Goal: Check status: Check status

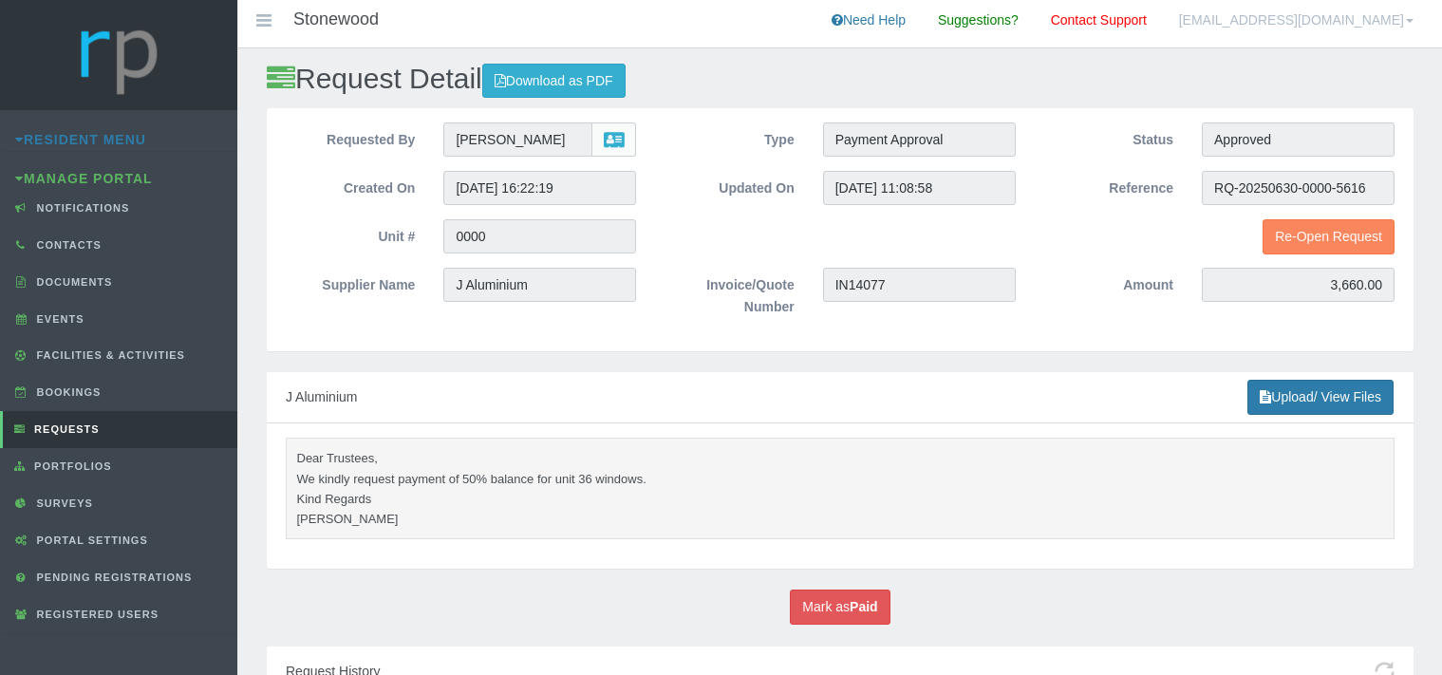
scroll to position [84, 0]
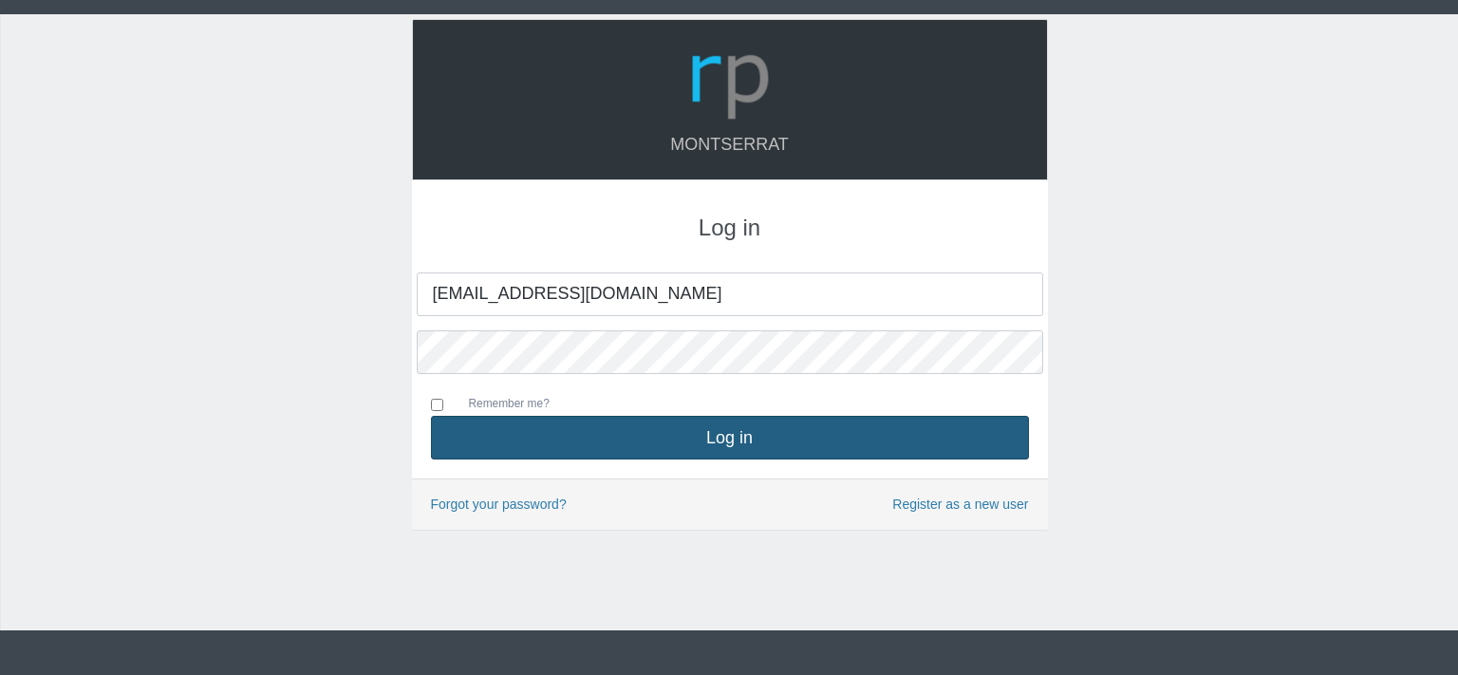
click at [731, 441] on button "Log in" at bounding box center [730, 438] width 598 height 44
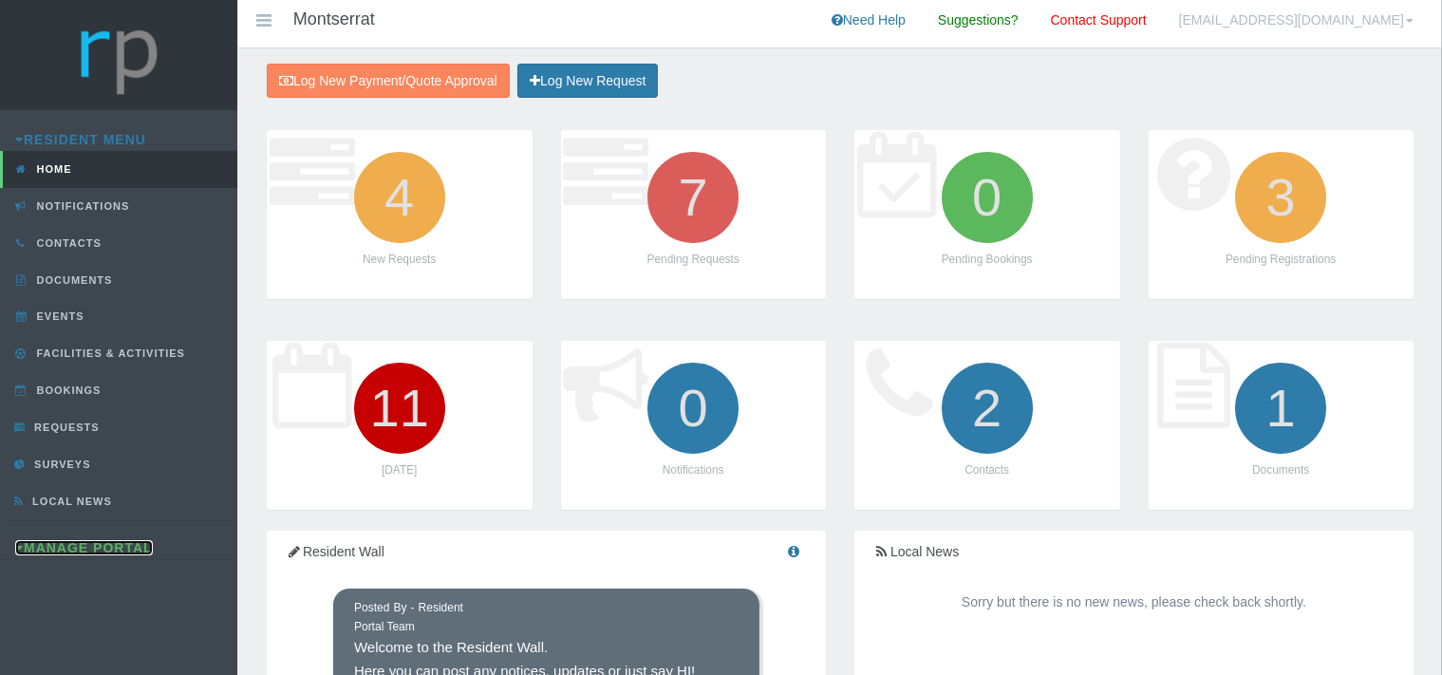
click at [93, 543] on link "Manage Portal" at bounding box center [84, 547] width 138 height 15
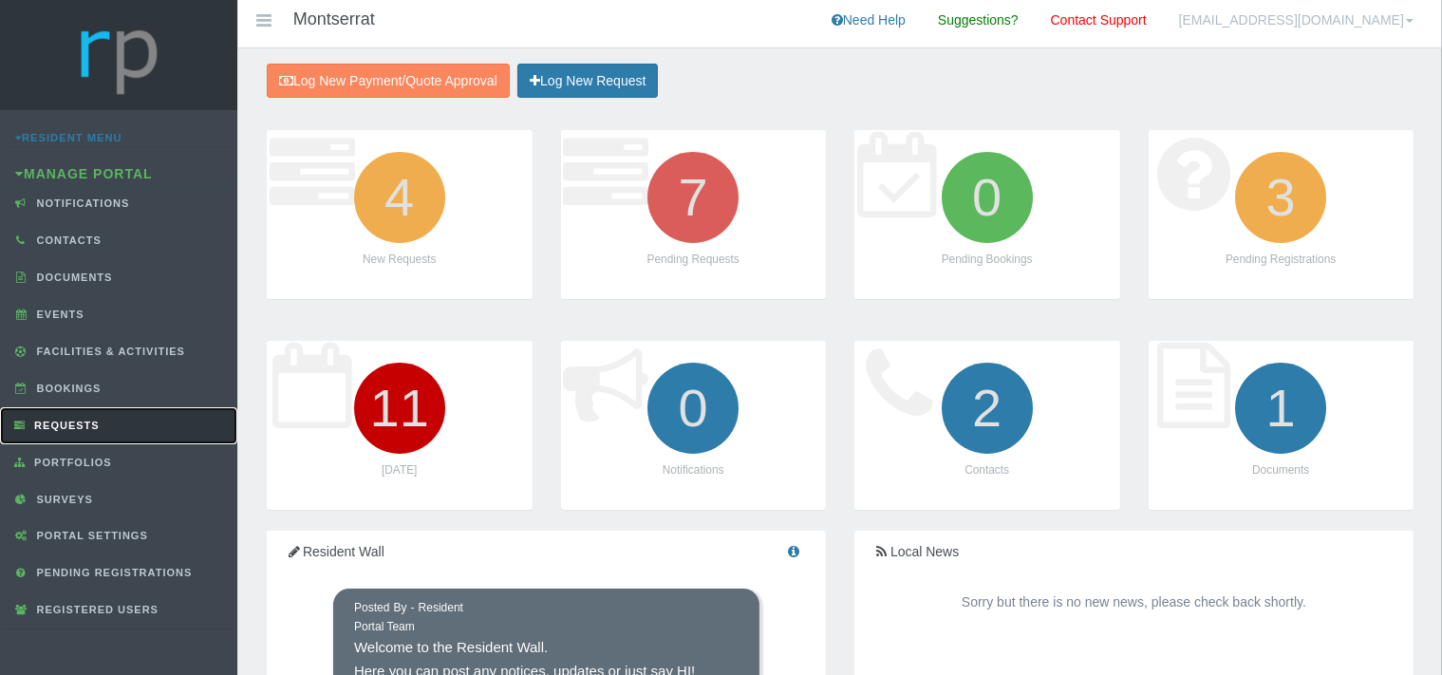
click at [88, 424] on span "Requests" at bounding box center [64, 425] width 70 height 11
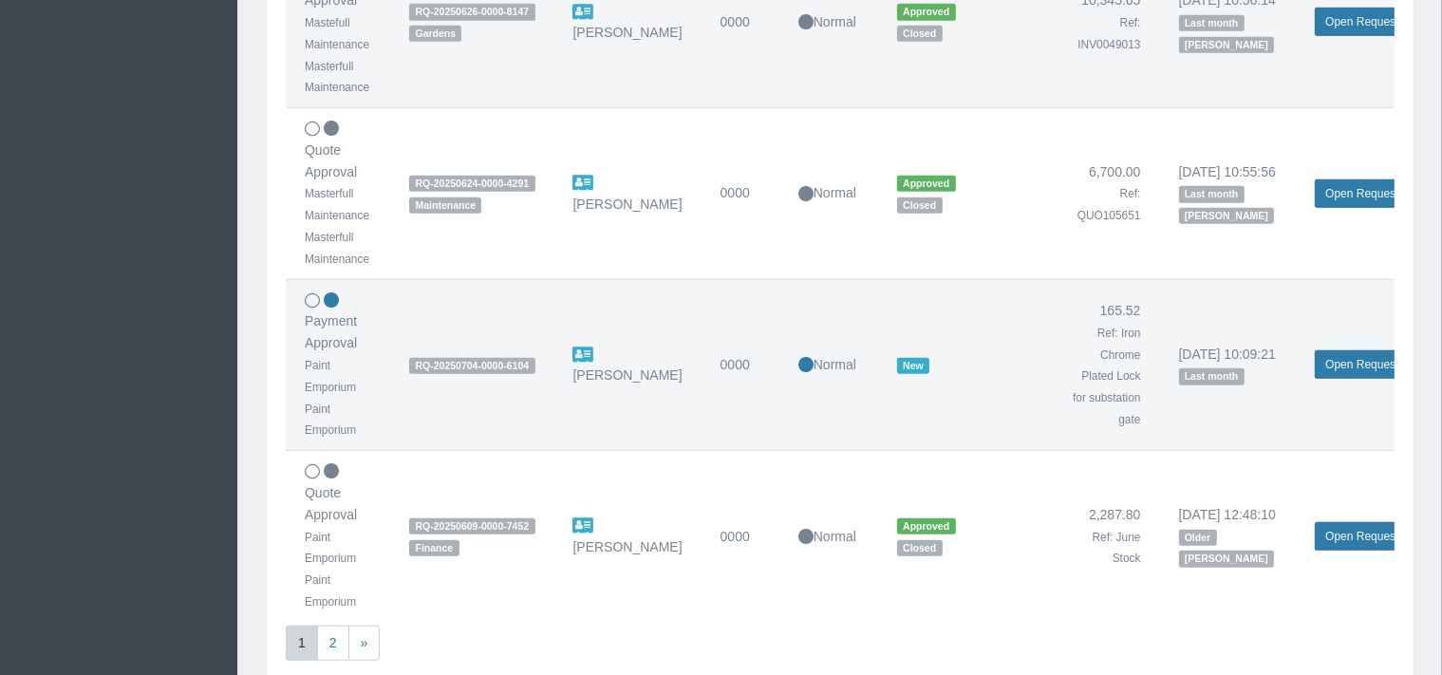
scroll to position [1704, 0]
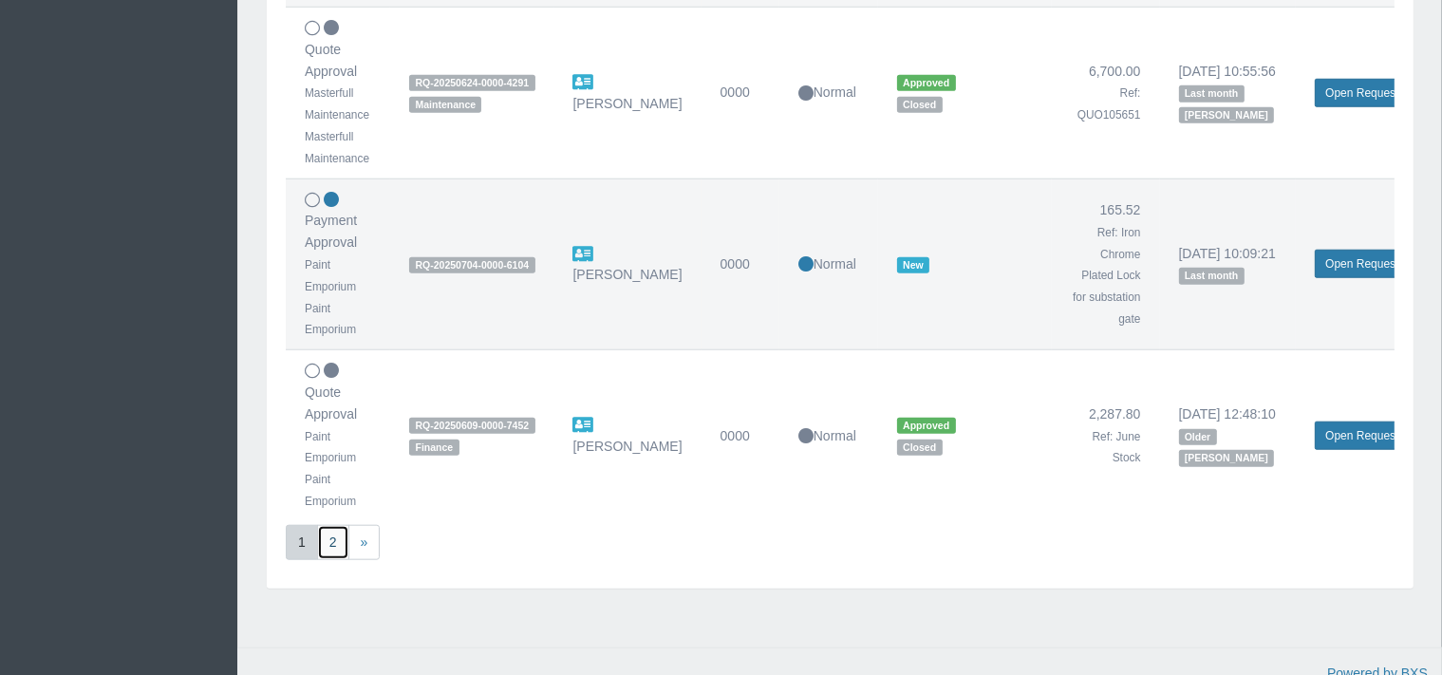
click at [333, 531] on link "2" at bounding box center [333, 542] width 32 height 35
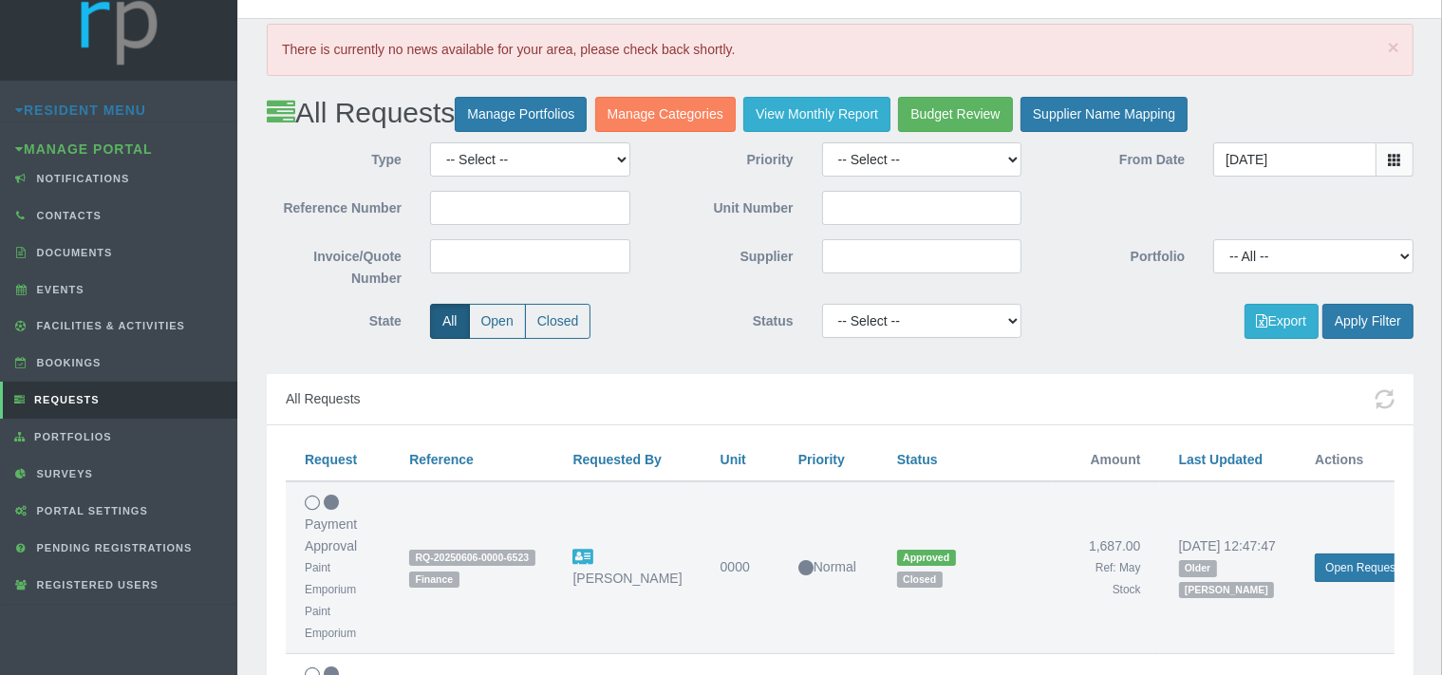
scroll to position [0, 0]
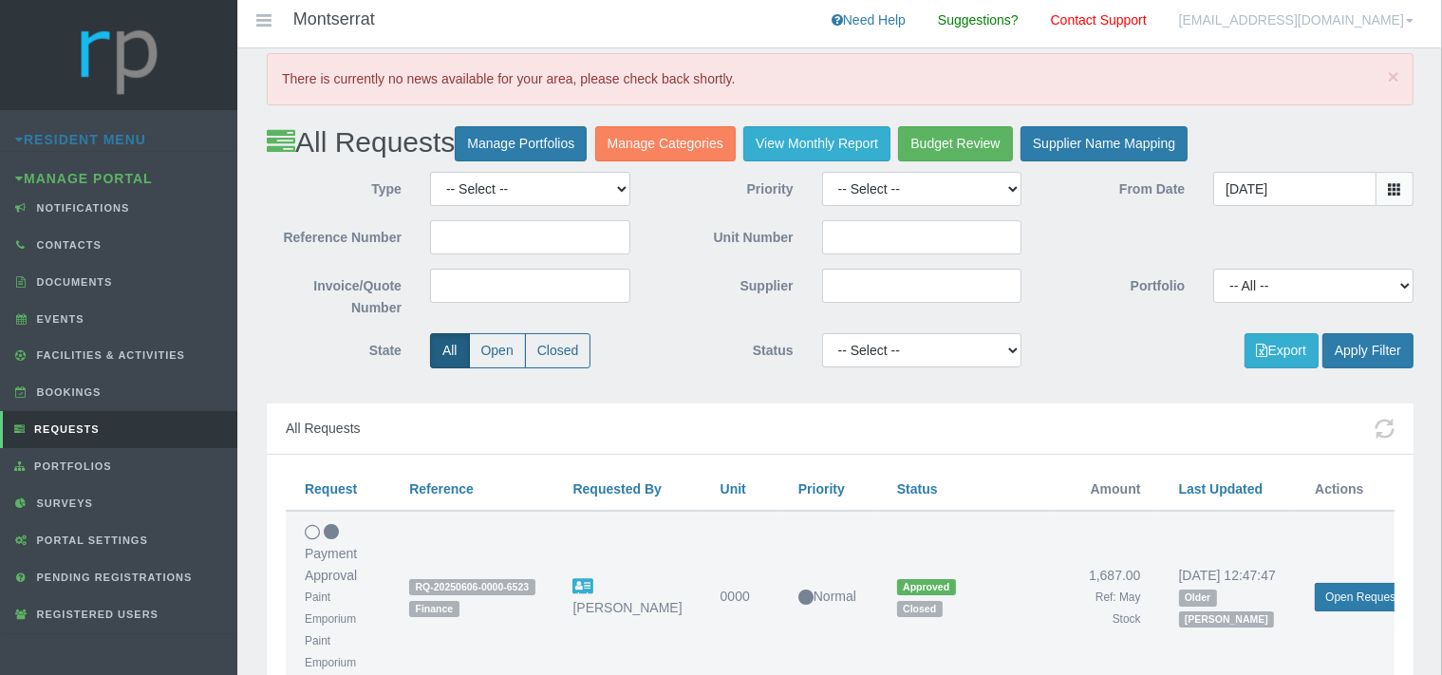
click at [1395, 184] on icon at bounding box center [1394, 188] width 13 height 13
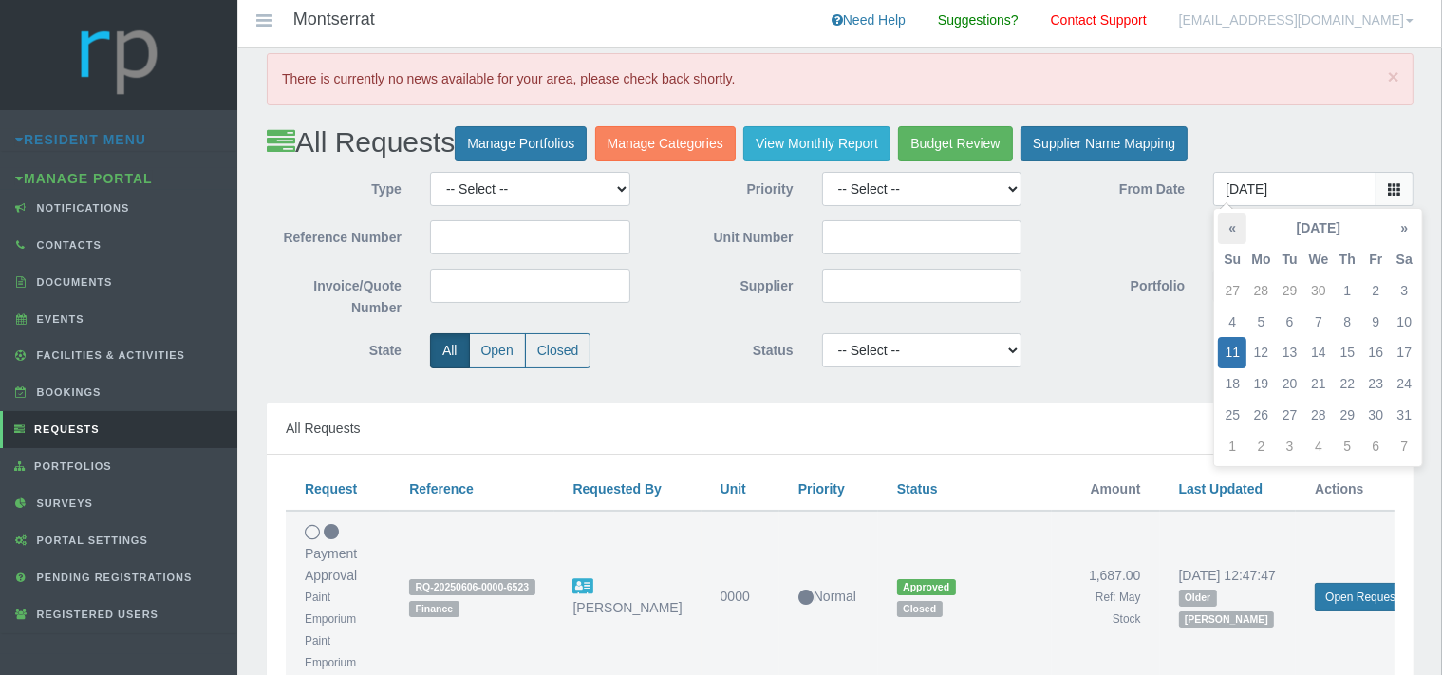
click at [1229, 228] on th "«" at bounding box center [1232, 228] width 28 height 31
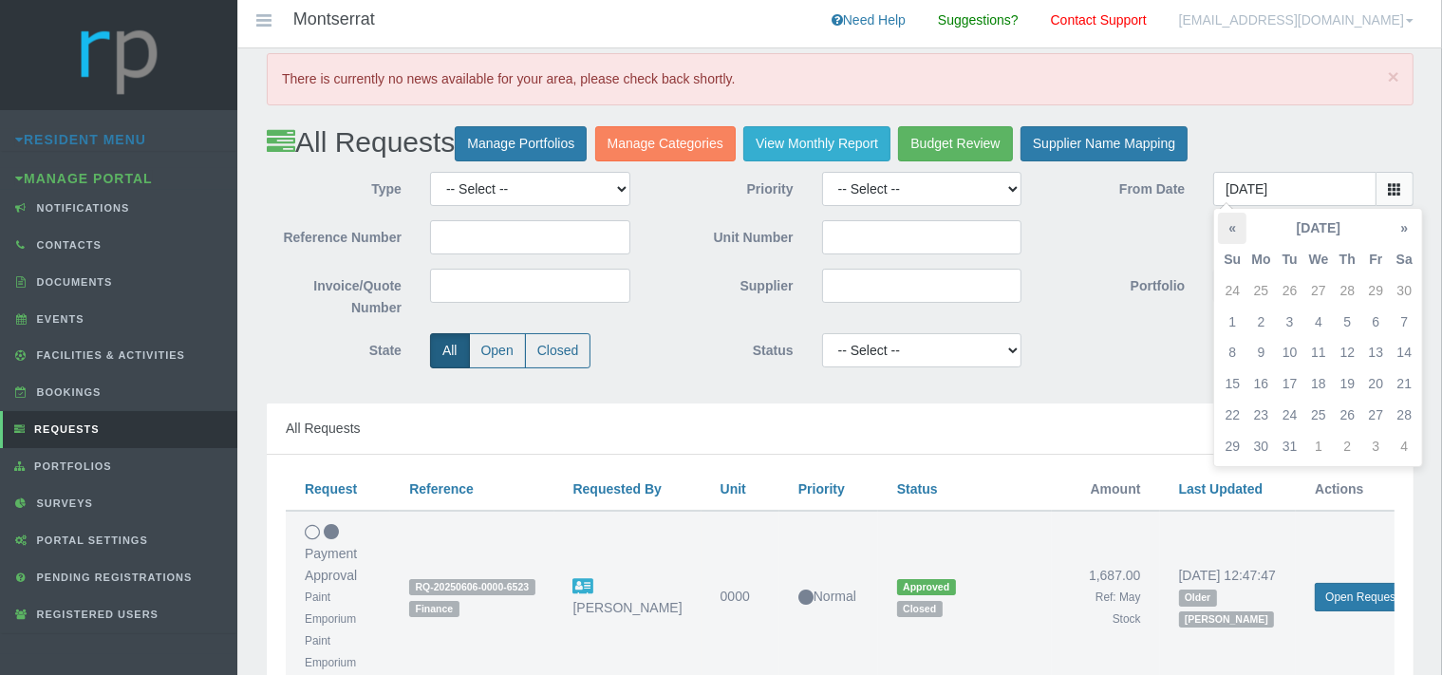
click at [1229, 227] on th "«" at bounding box center [1232, 228] width 28 height 31
click at [1236, 227] on th "«" at bounding box center [1232, 228] width 28 height 31
click at [1233, 226] on th "«" at bounding box center [1232, 228] width 28 height 31
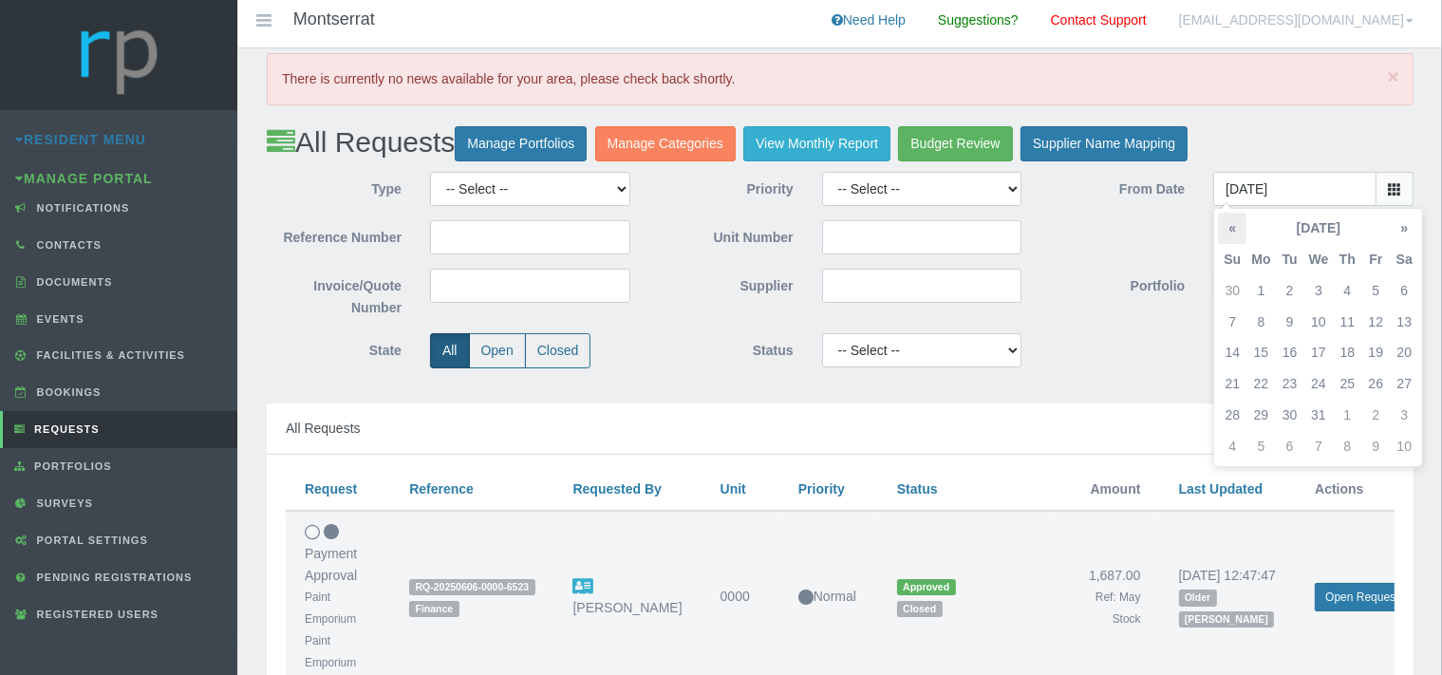
click at [1232, 225] on th "«" at bounding box center [1232, 228] width 28 height 31
click at [1401, 289] on td "1" at bounding box center [1403, 290] width 28 height 31
type input "[DATE]"
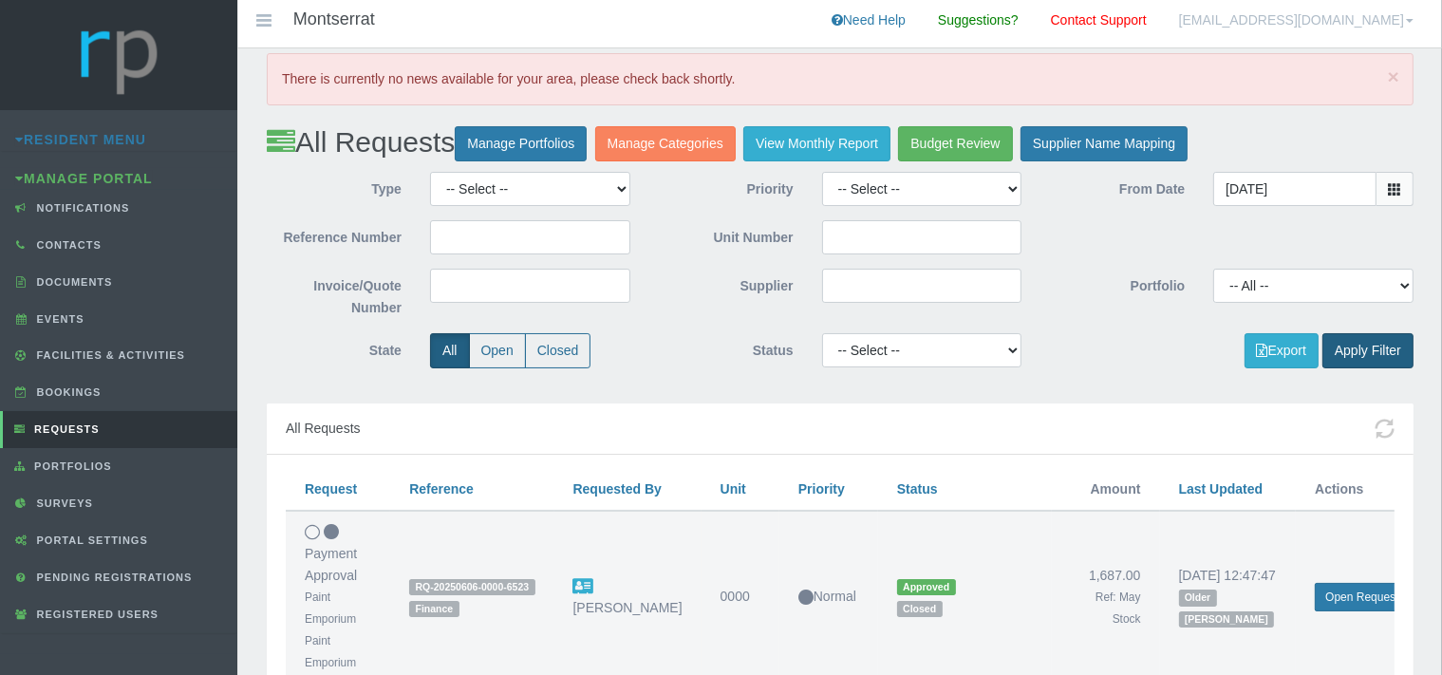
click at [1367, 352] on button "Apply Filter" at bounding box center [1367, 350] width 91 height 35
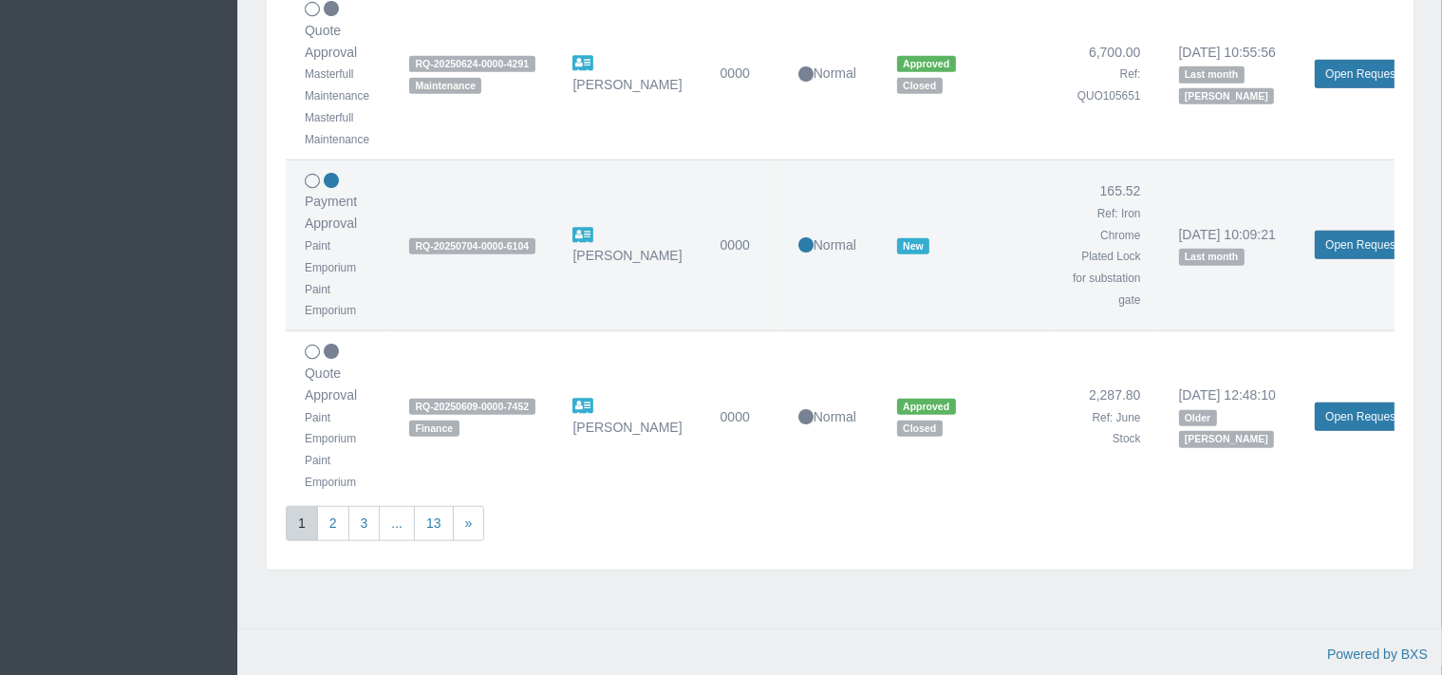
scroll to position [1736, 0]
click at [442, 507] on link "13" at bounding box center [434, 522] width 40 height 35
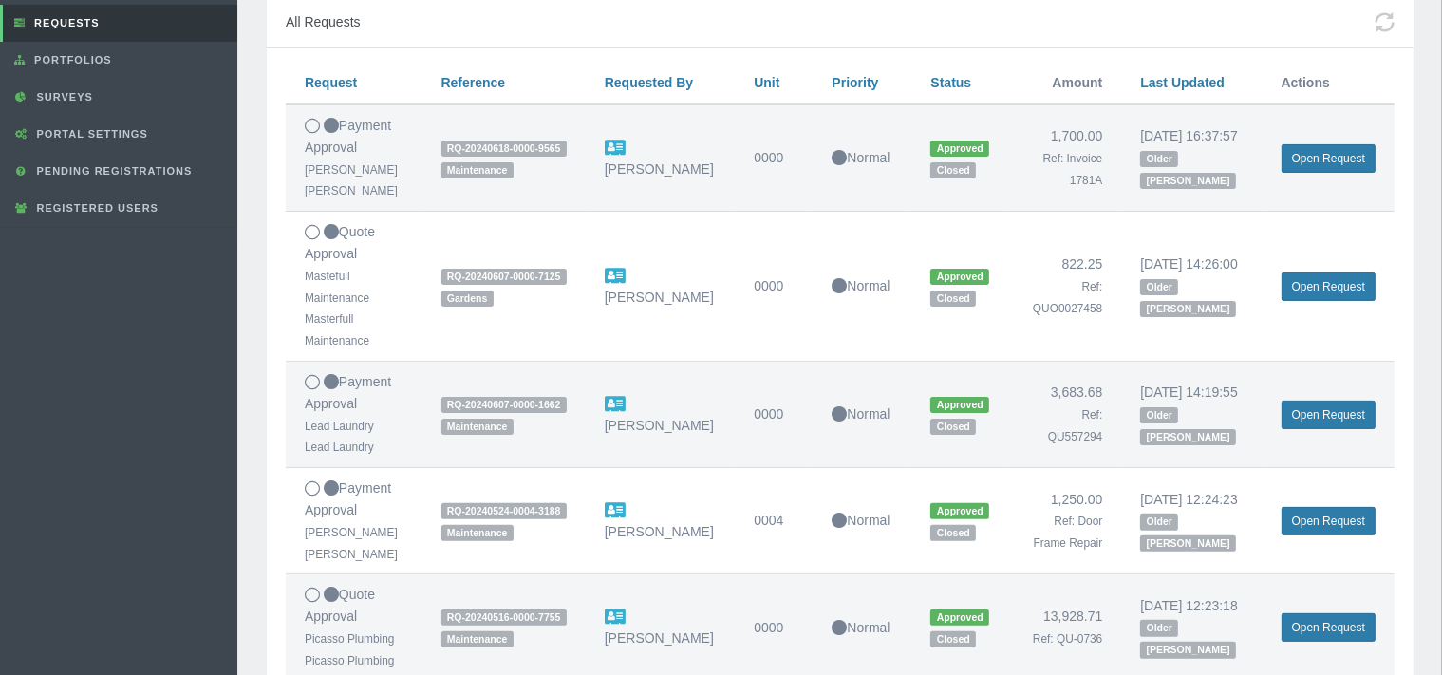
scroll to position [733, 0]
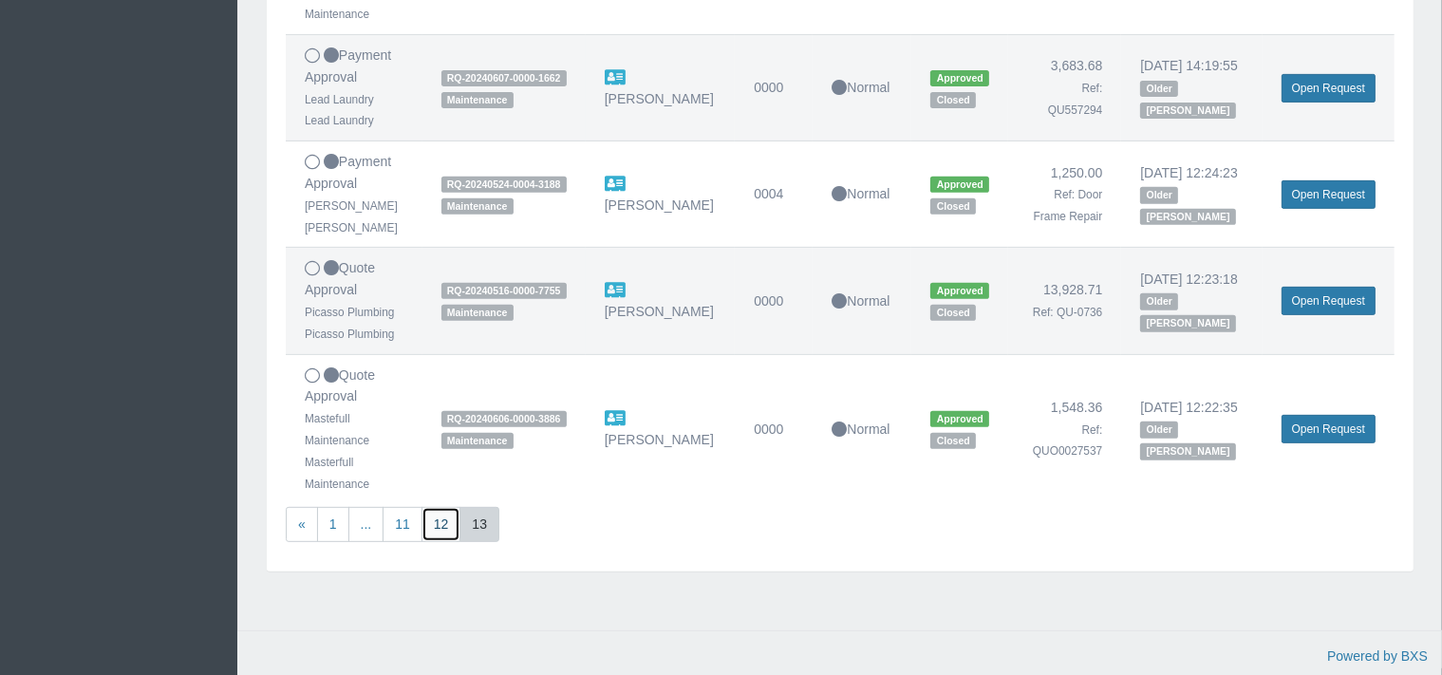
click at [446, 531] on link "12" at bounding box center [441, 524] width 40 height 35
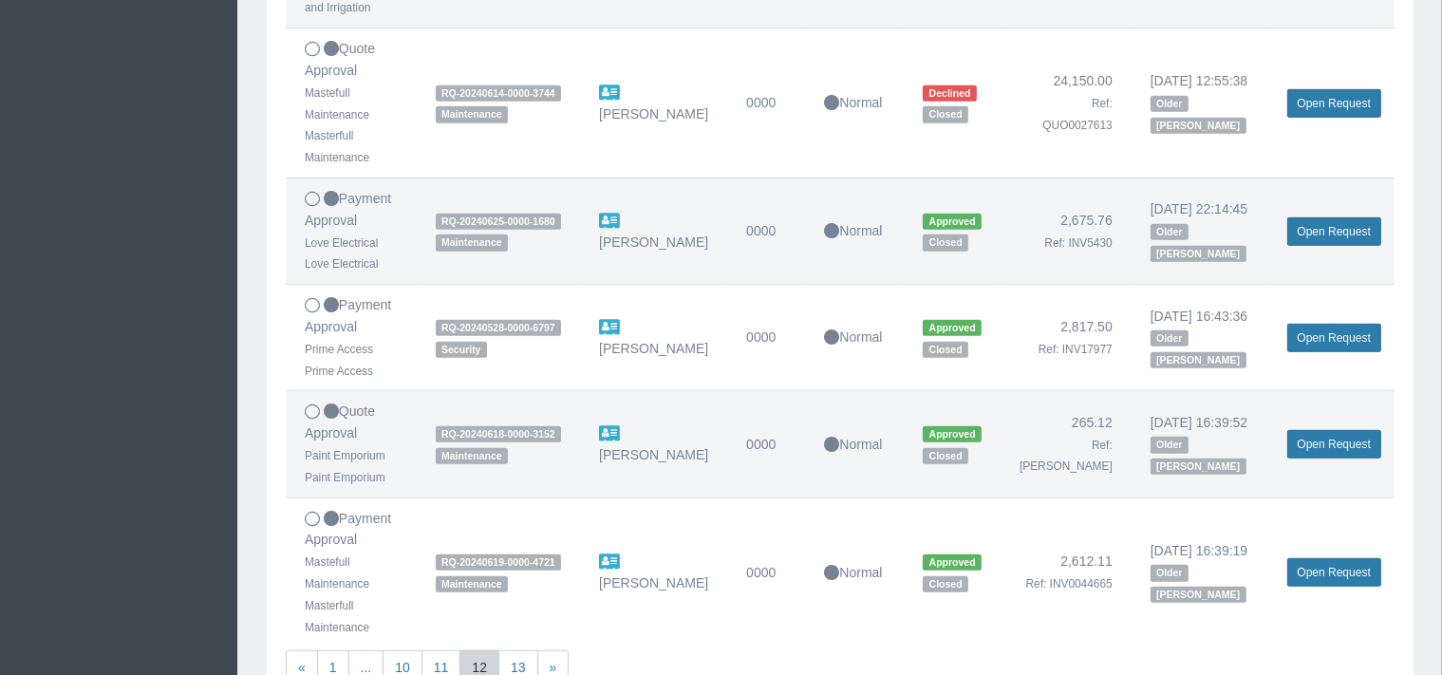
scroll to position [1203, 0]
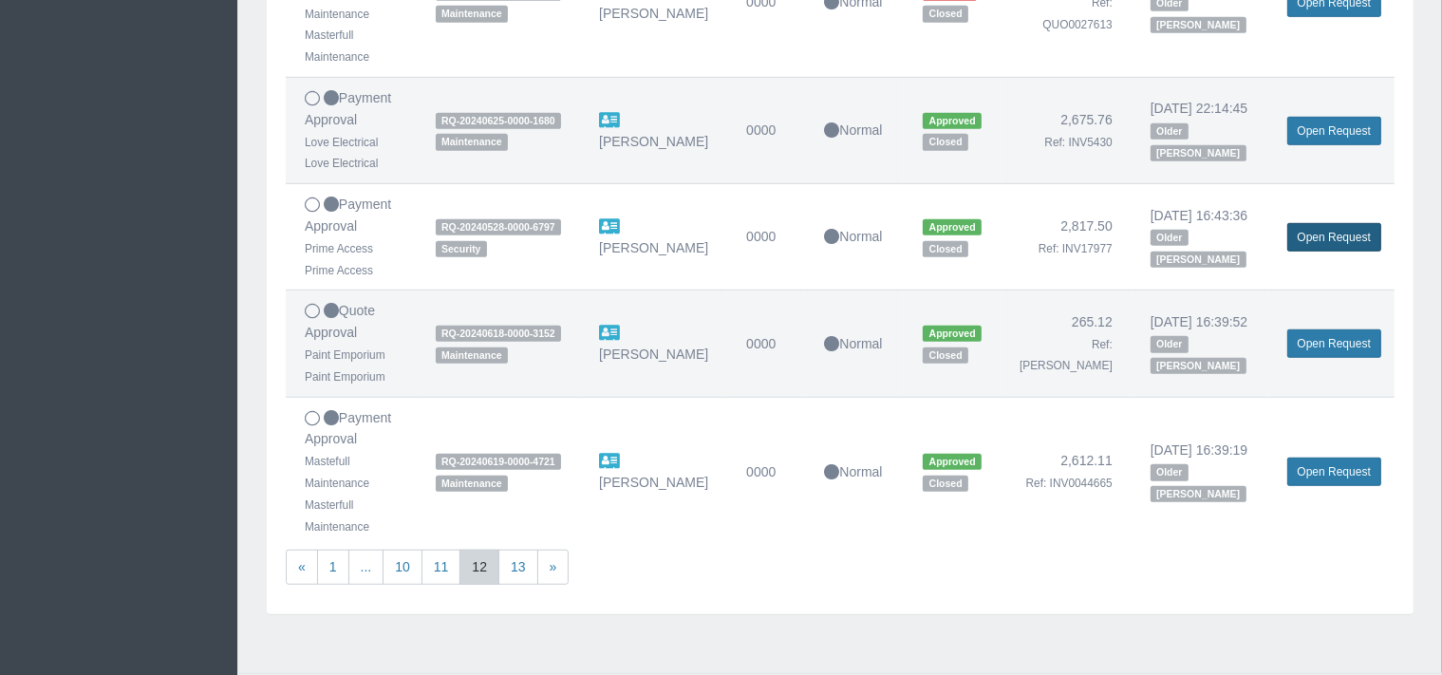
click at [1317, 252] on link "Open Request" at bounding box center [1334, 237] width 94 height 28
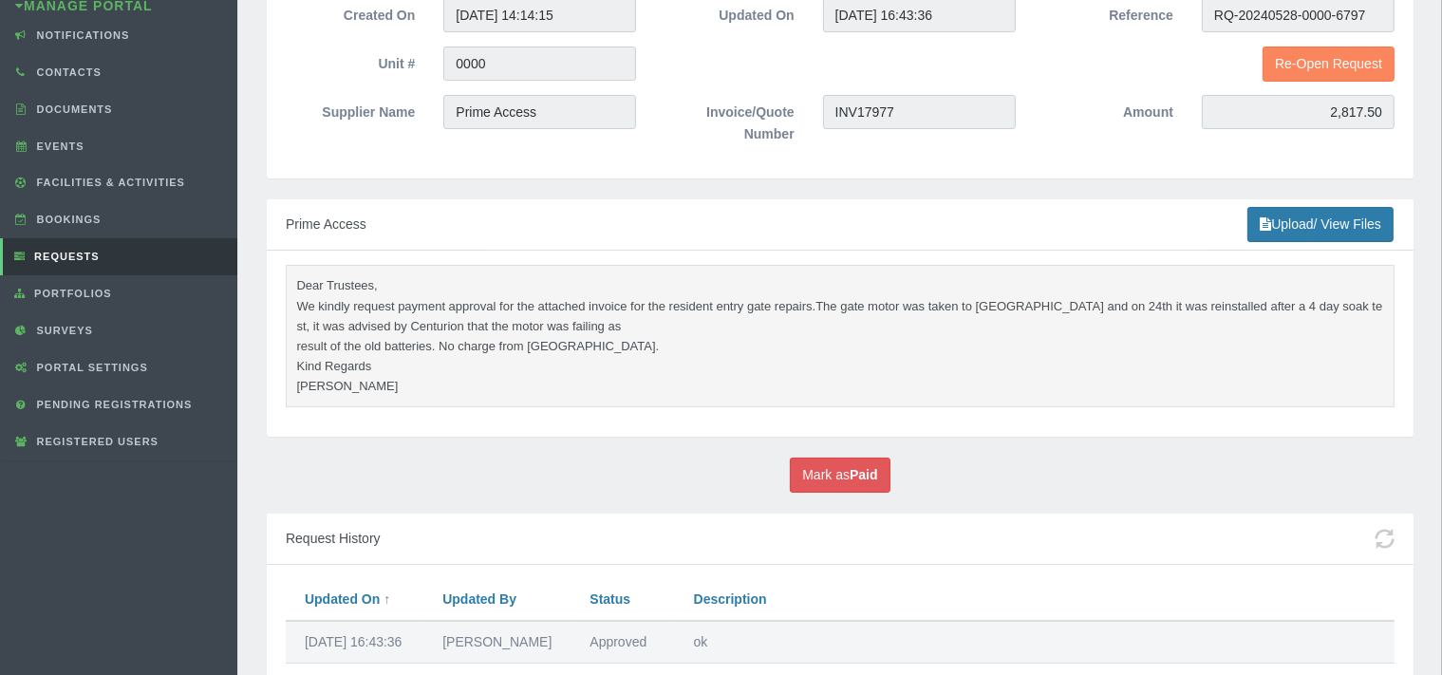
scroll to position [559, 0]
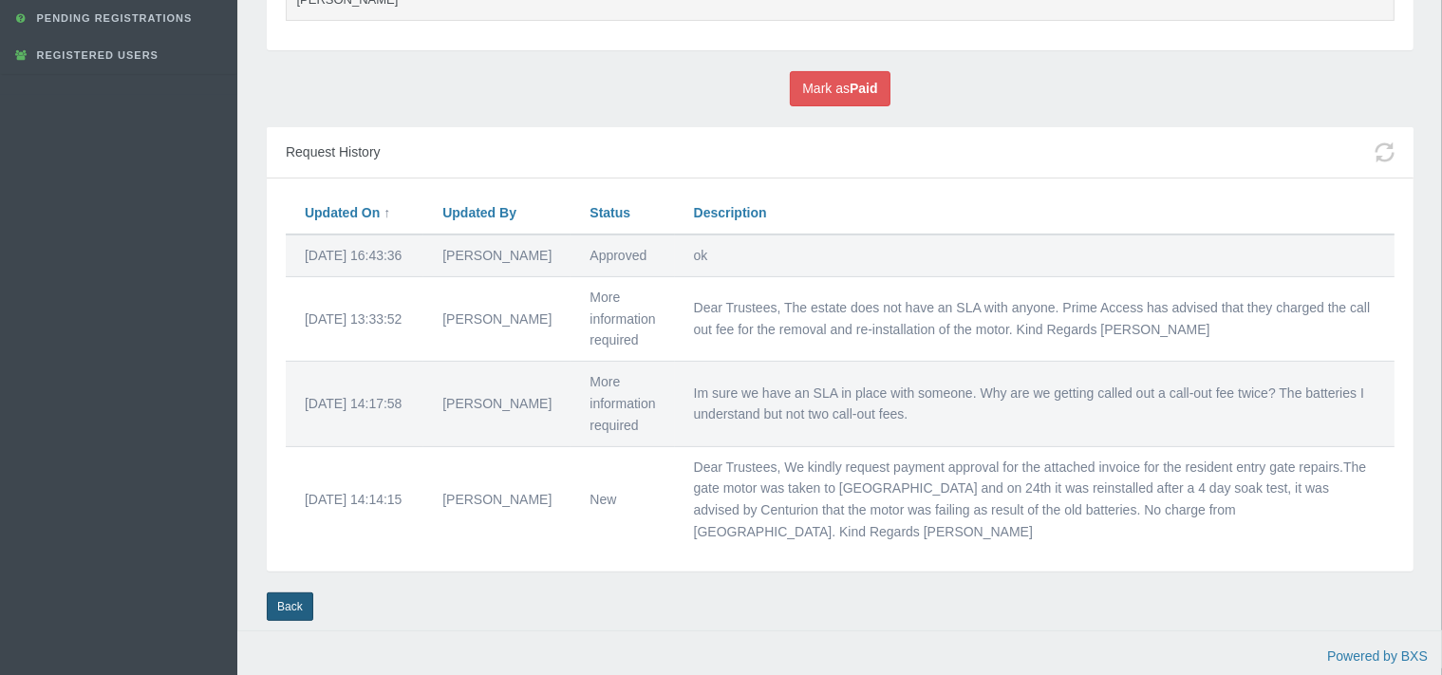
click at [278, 603] on link "Back" at bounding box center [290, 606] width 47 height 28
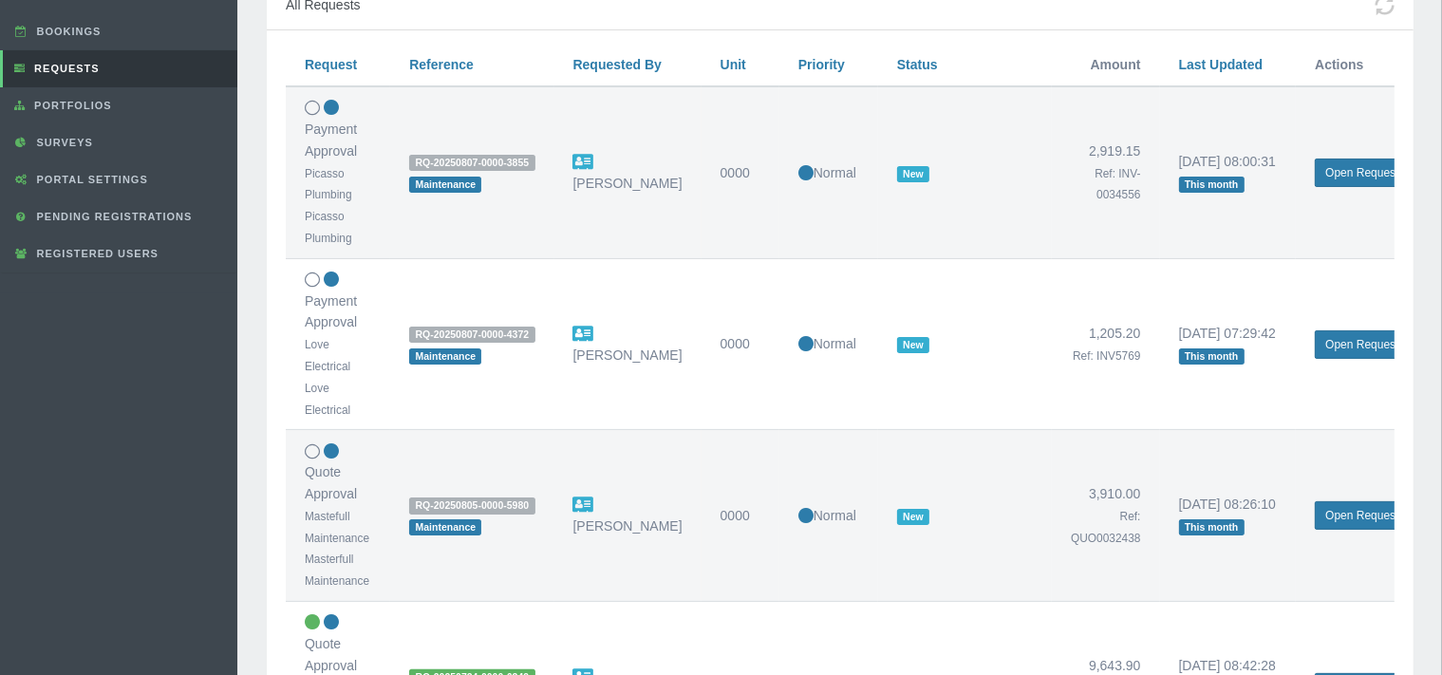
scroll to position [69, 0]
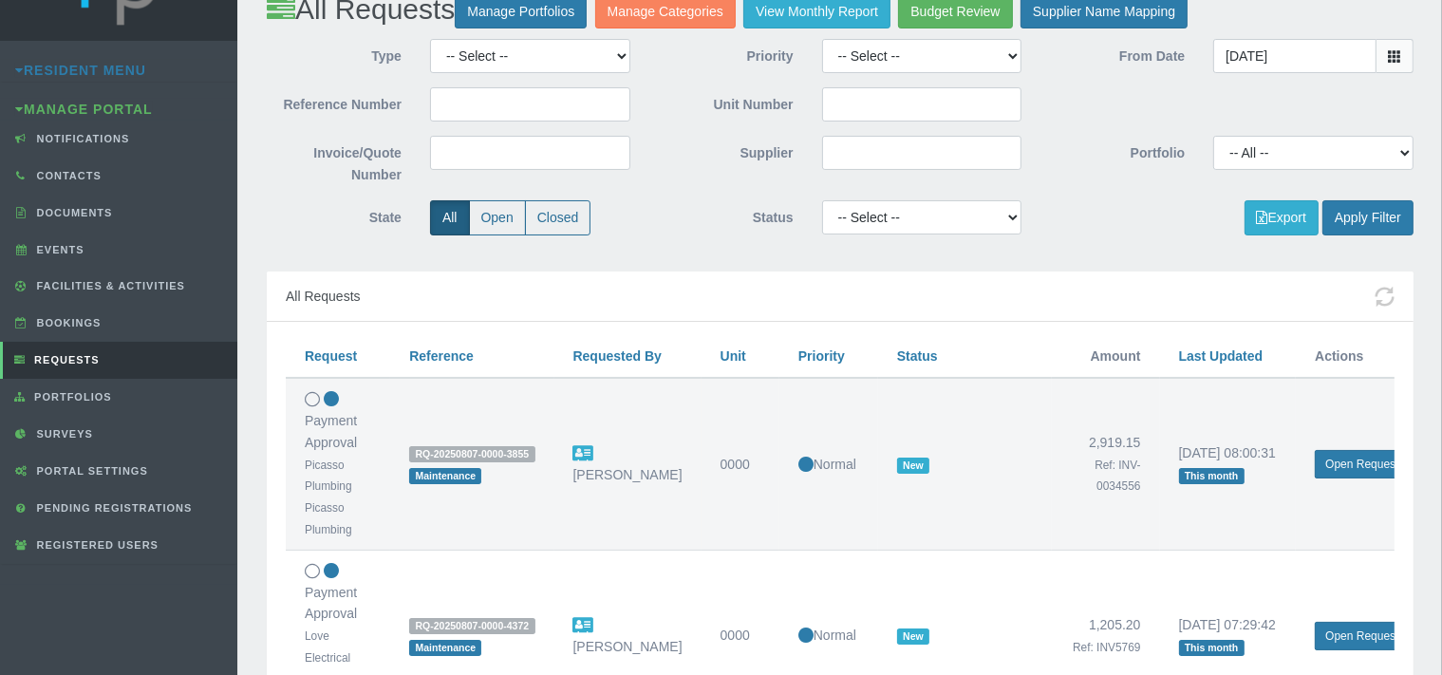
click at [1395, 54] on icon at bounding box center [1394, 55] width 13 height 13
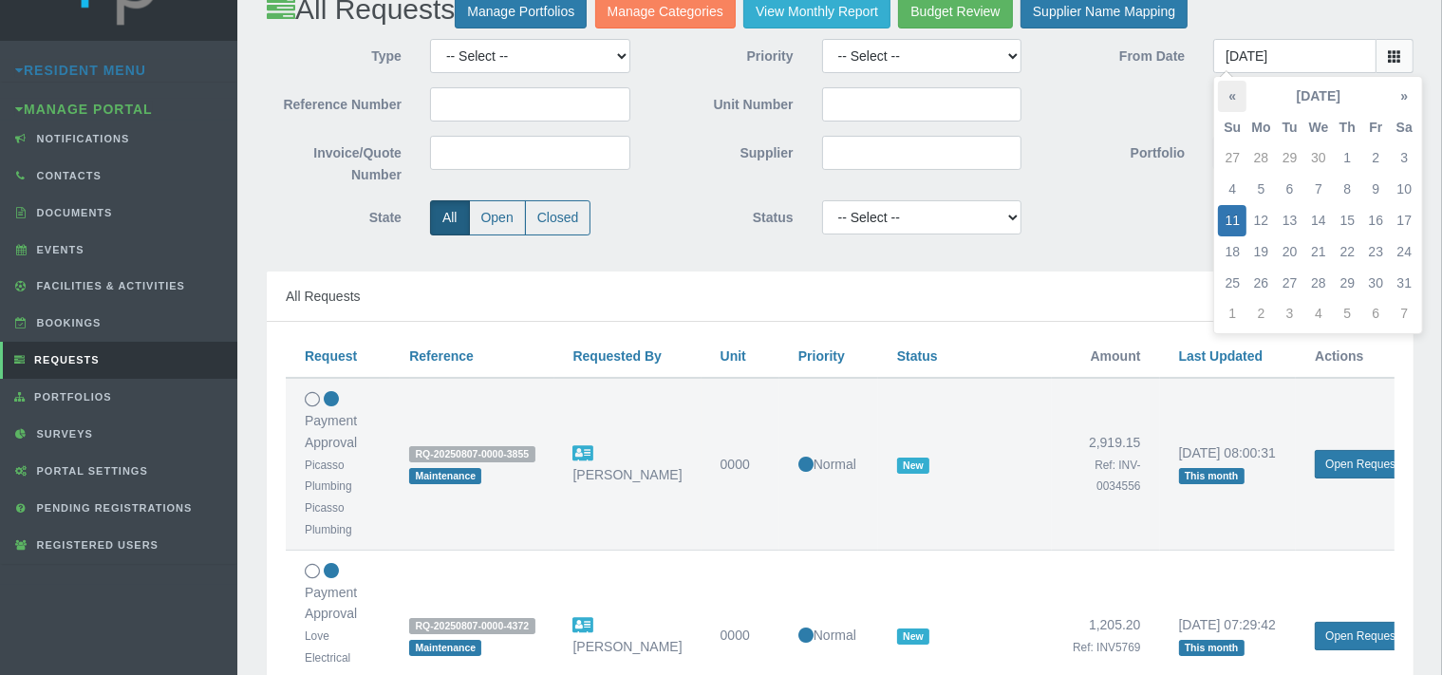
click at [1235, 91] on th "«" at bounding box center [1232, 96] width 28 height 31
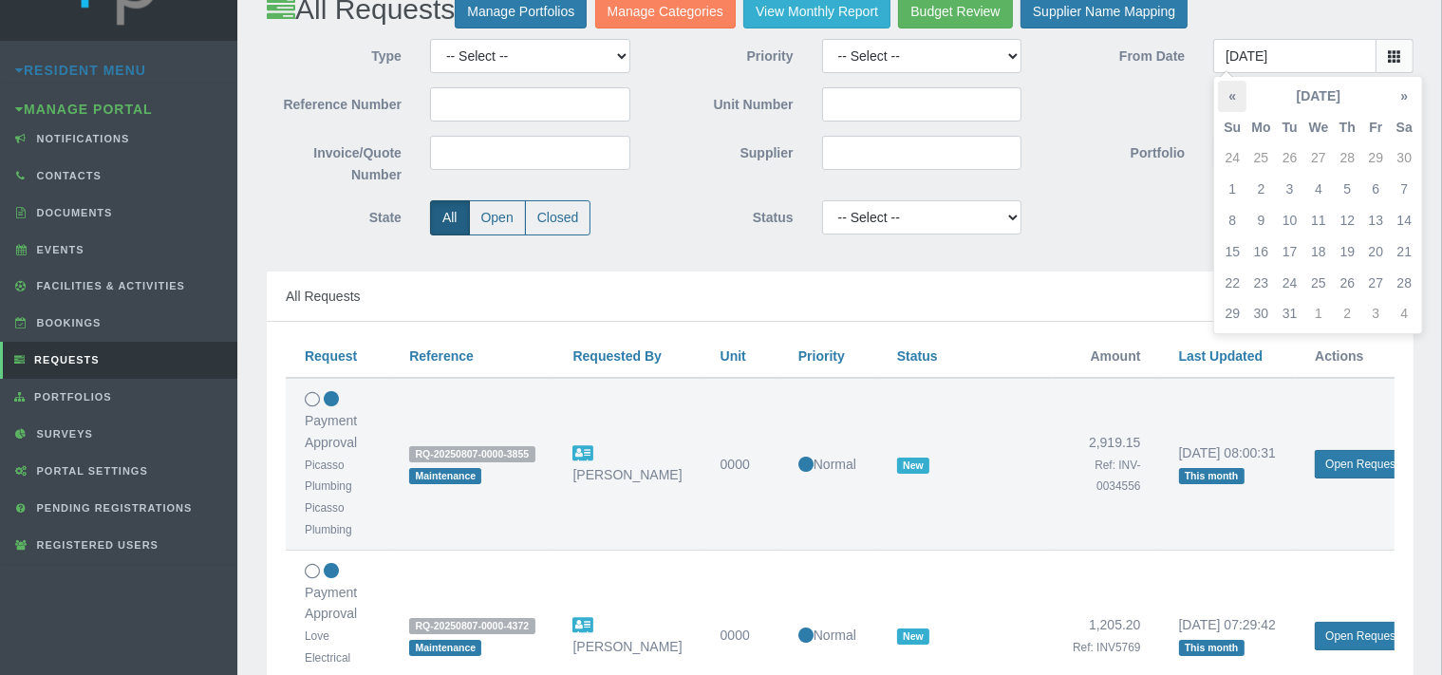
click at [1235, 91] on th "«" at bounding box center [1232, 96] width 28 height 31
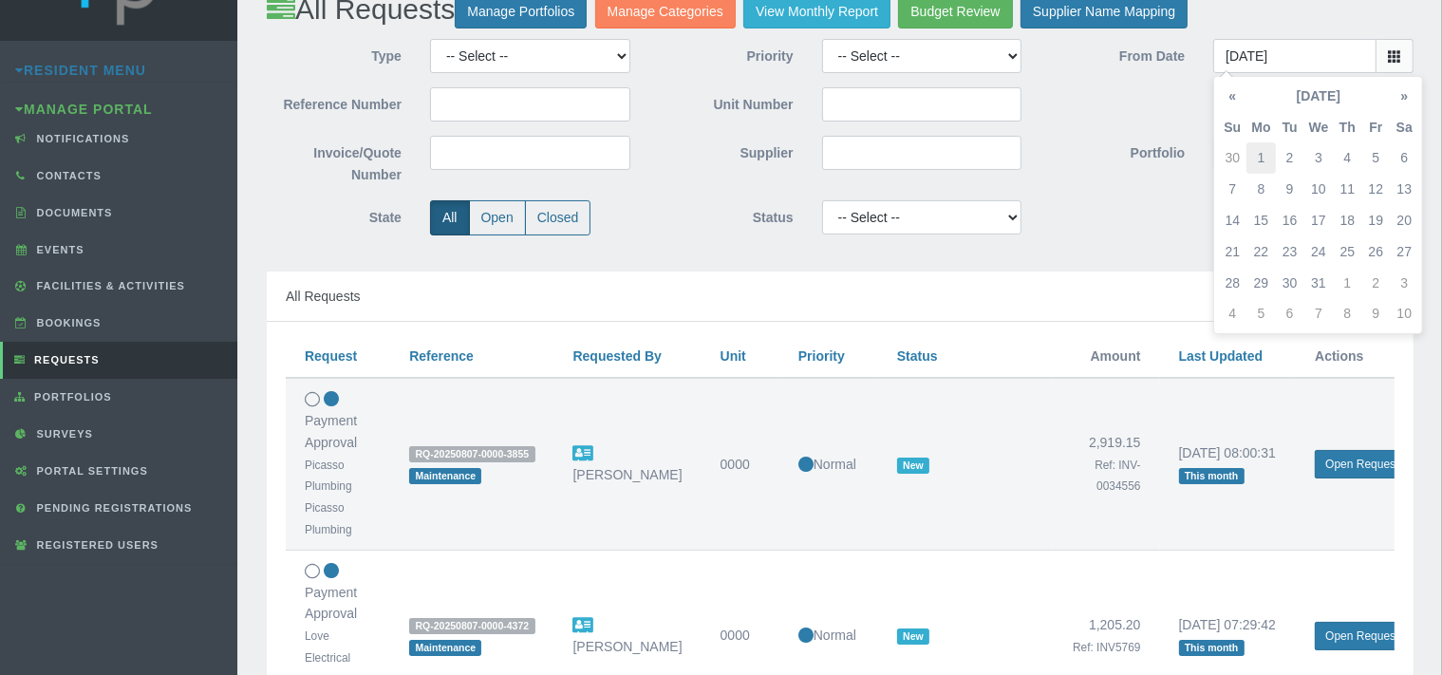
click at [1260, 154] on td "1" at bounding box center [1260, 157] width 28 height 31
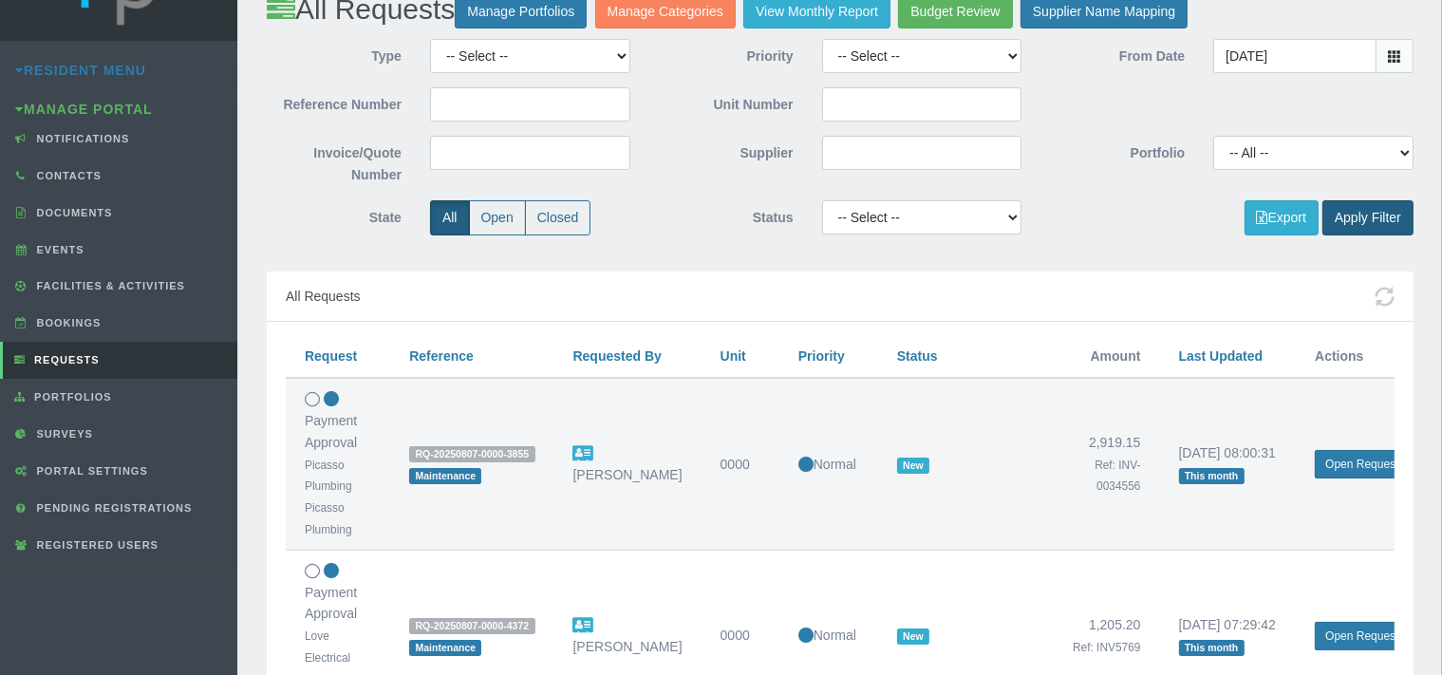
click at [1357, 217] on button "Apply Filter" at bounding box center [1367, 217] width 91 height 35
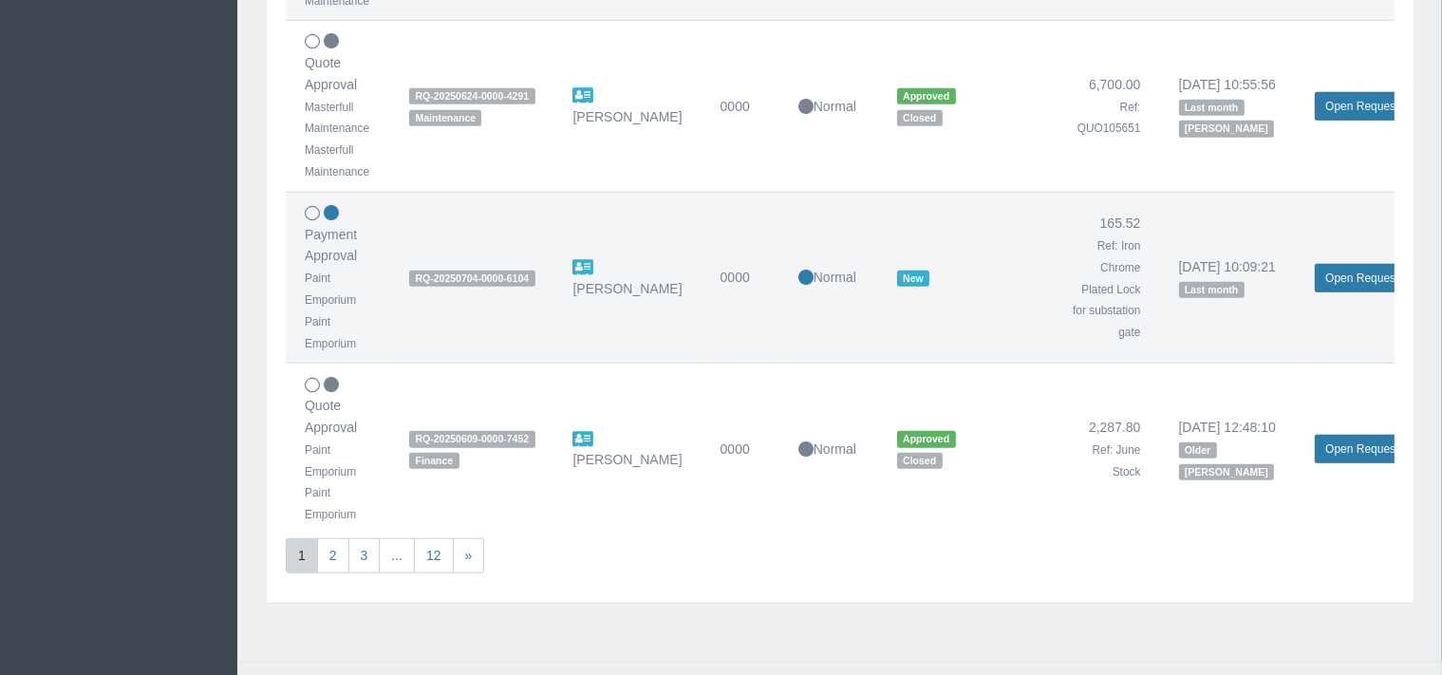
scroll to position [1673, 0]
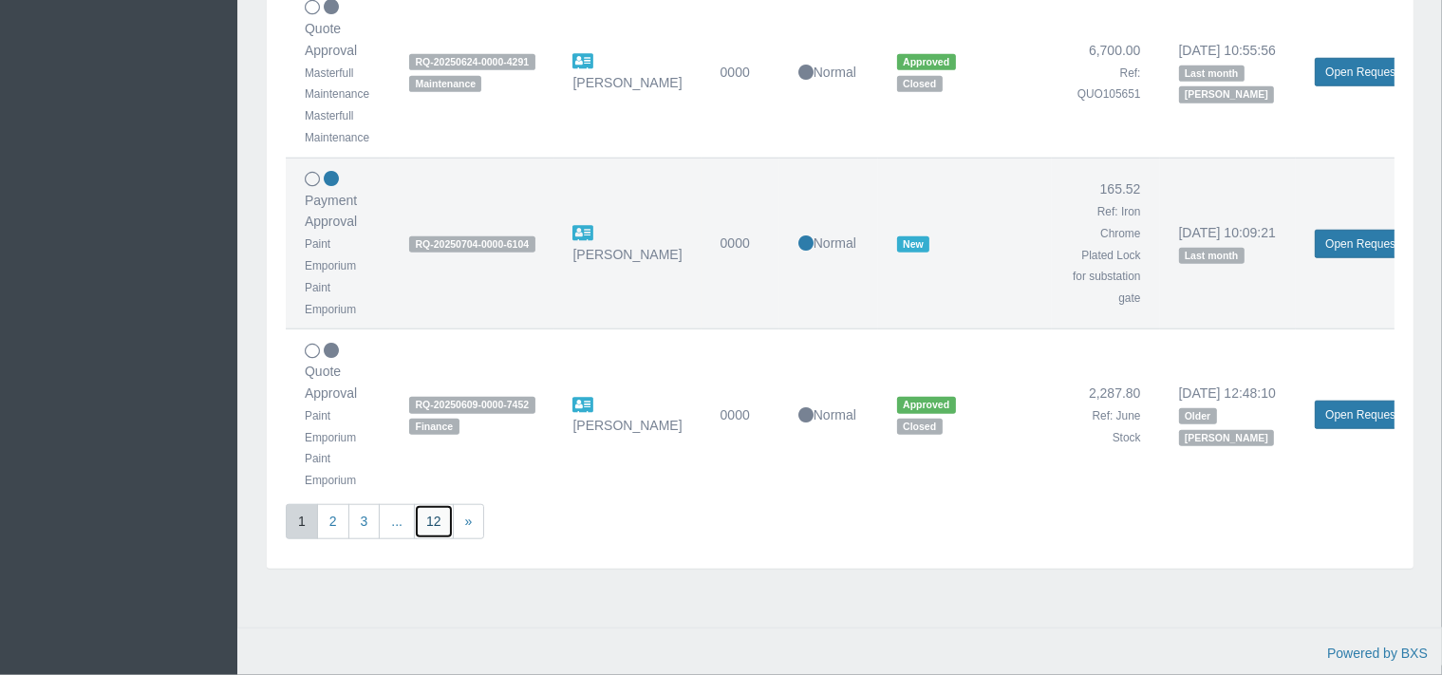
click at [434, 504] on link "12" at bounding box center [434, 521] width 40 height 35
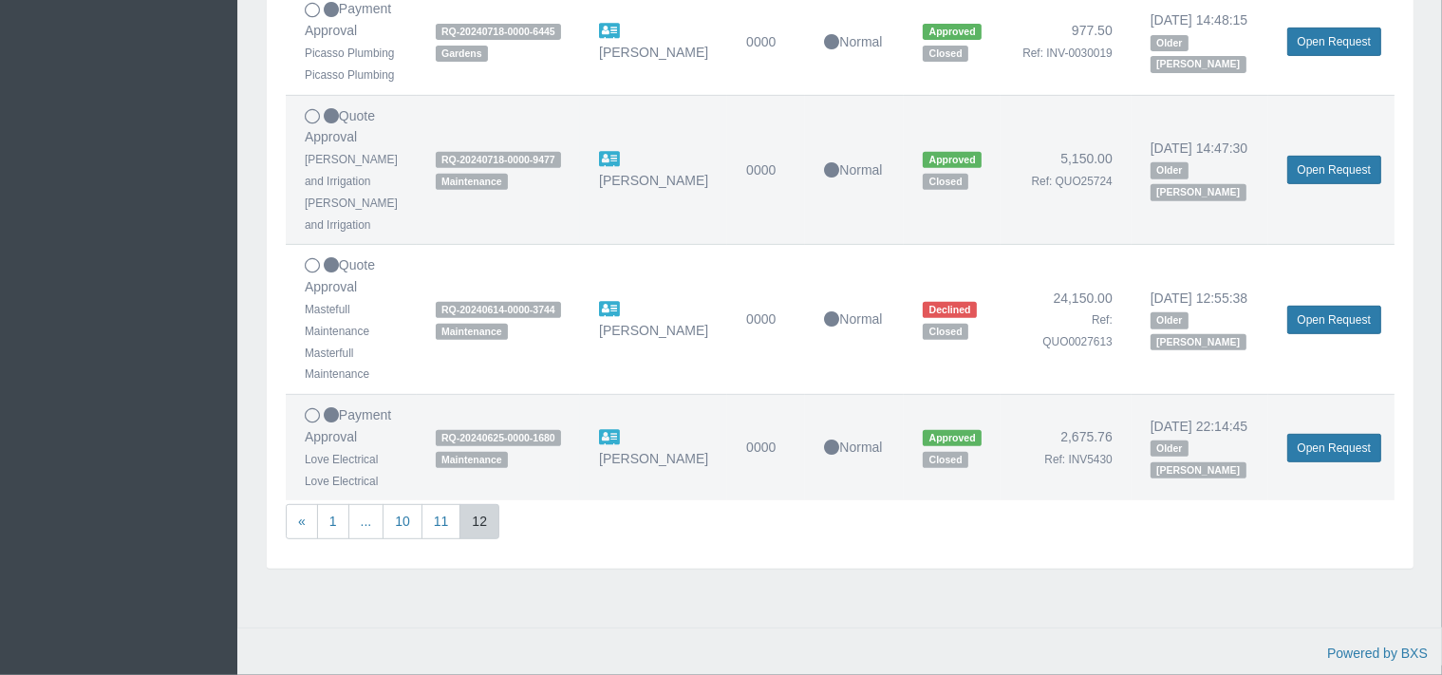
scroll to position [971, 0]
click at [442, 522] on link "11" at bounding box center [441, 521] width 40 height 35
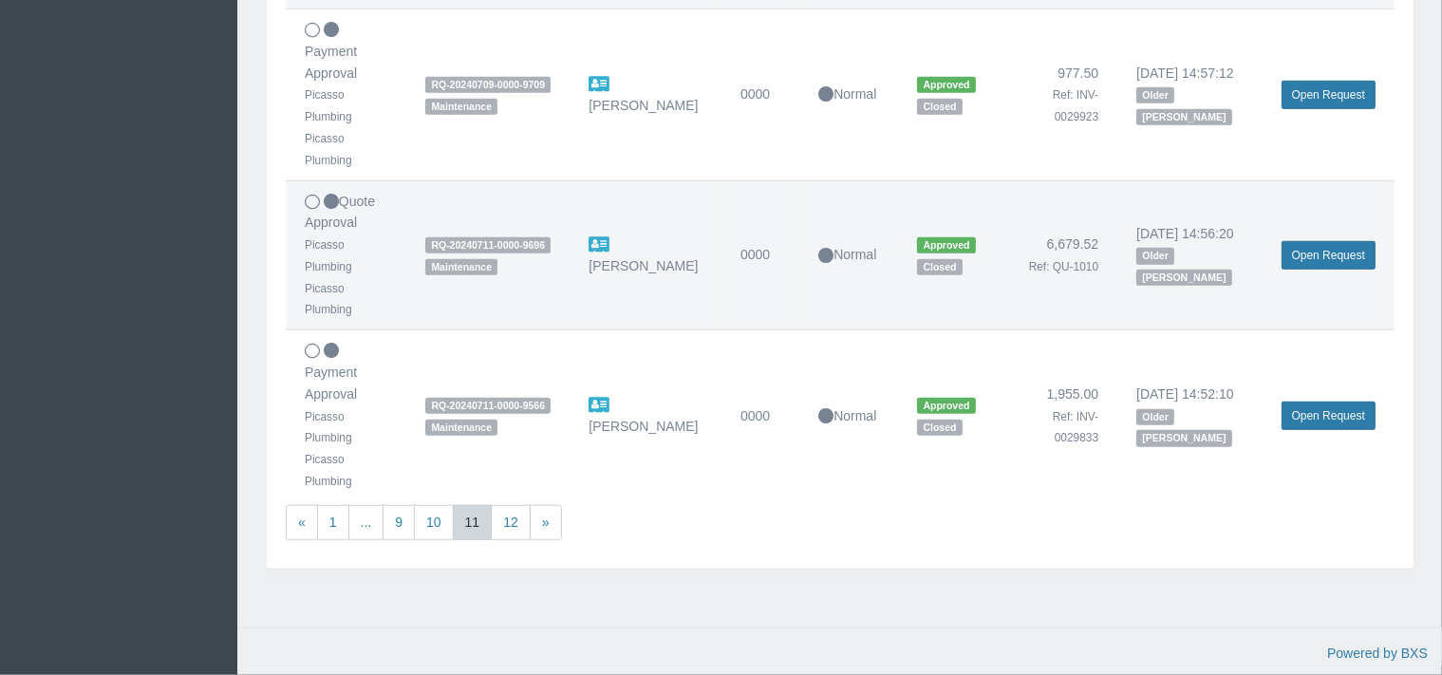
scroll to position [1549, 0]
click at [435, 513] on link "10" at bounding box center [434, 522] width 40 height 35
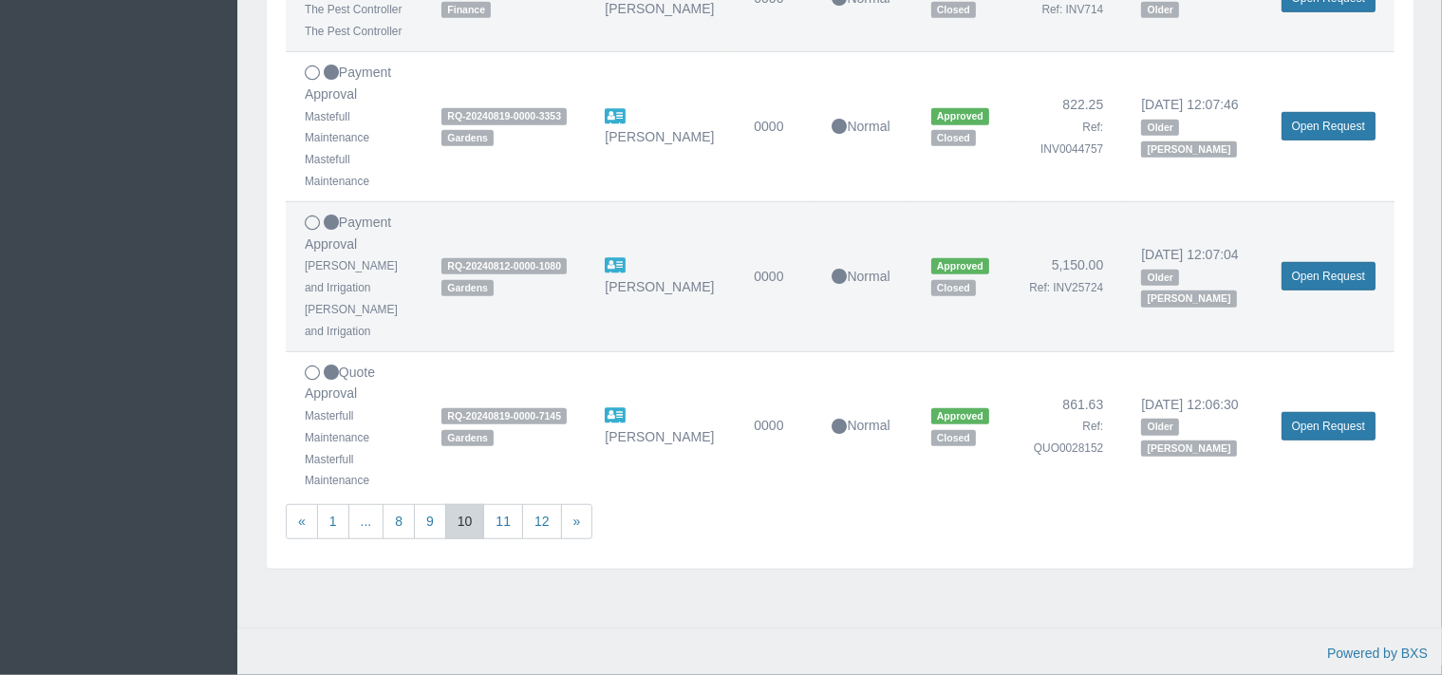
scroll to position [1571, 0]
click at [438, 520] on link "9" at bounding box center [430, 521] width 32 height 35
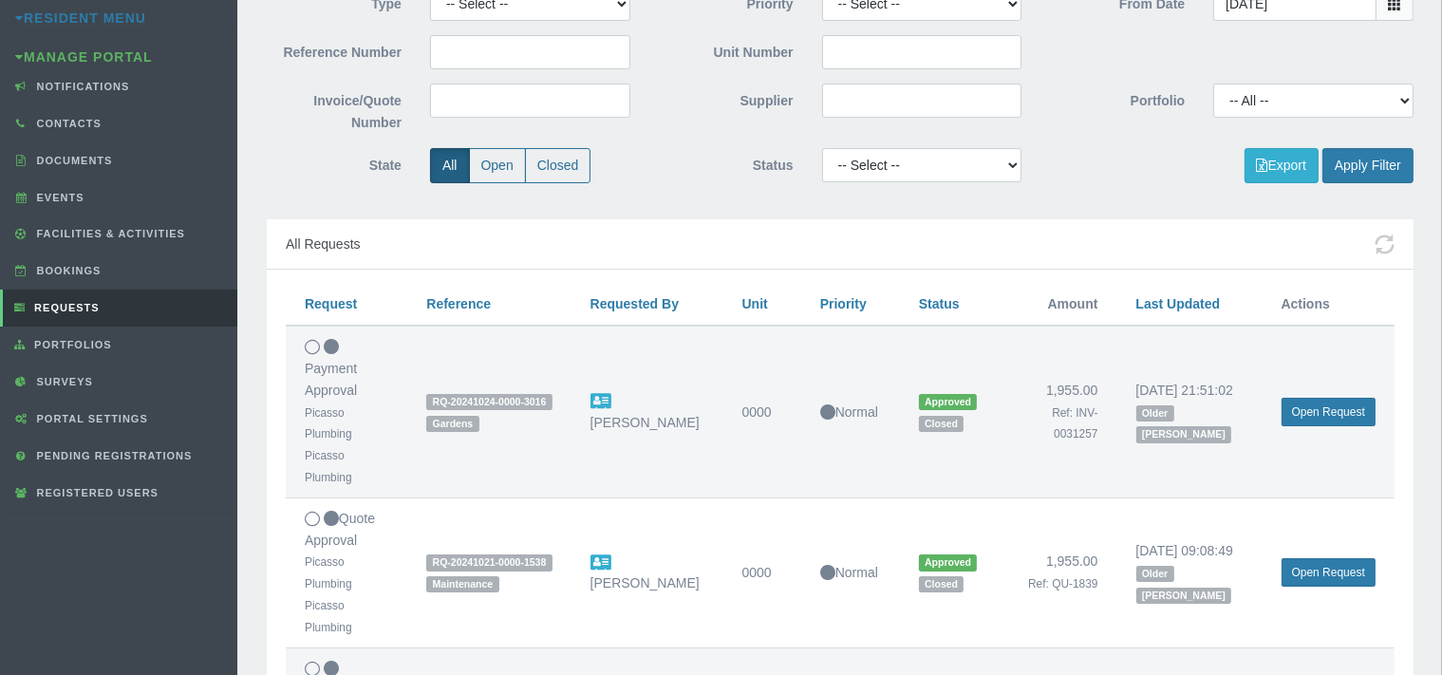
scroll to position [0, 0]
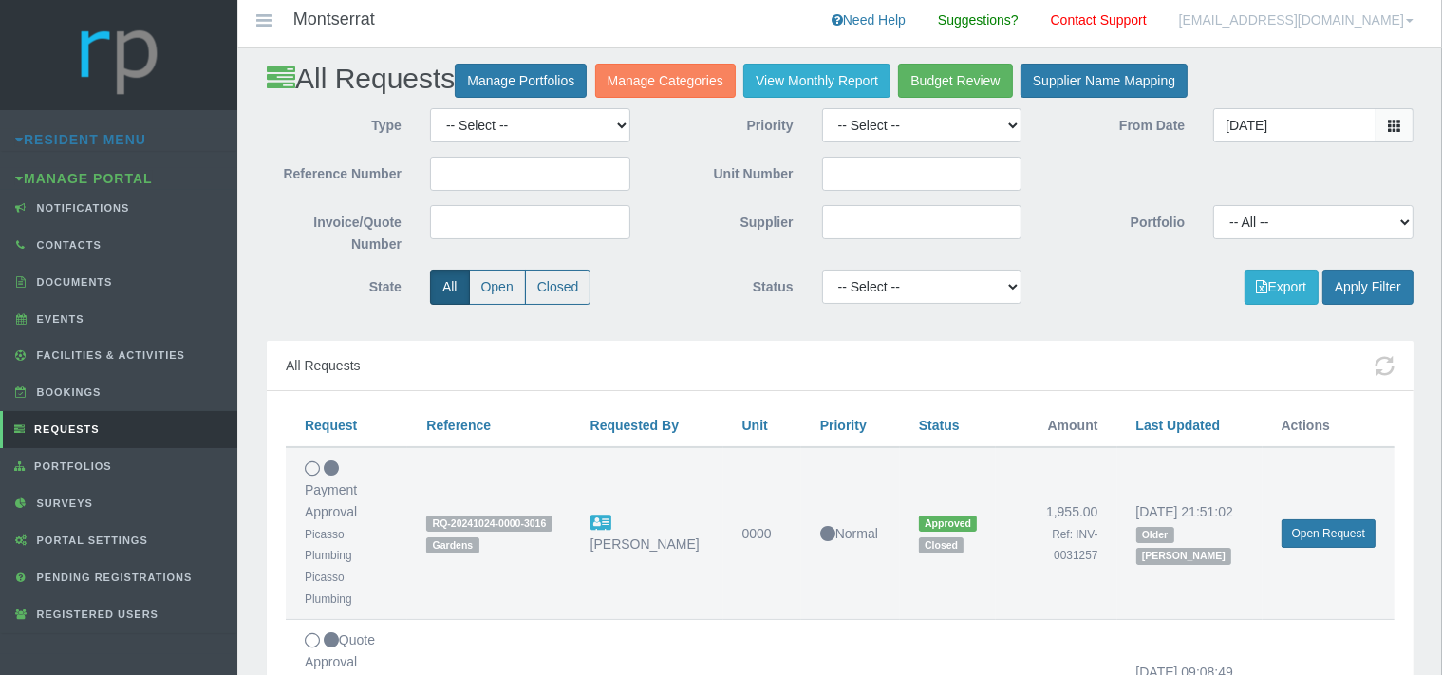
click at [1388, 128] on icon at bounding box center [1394, 125] width 13 height 13
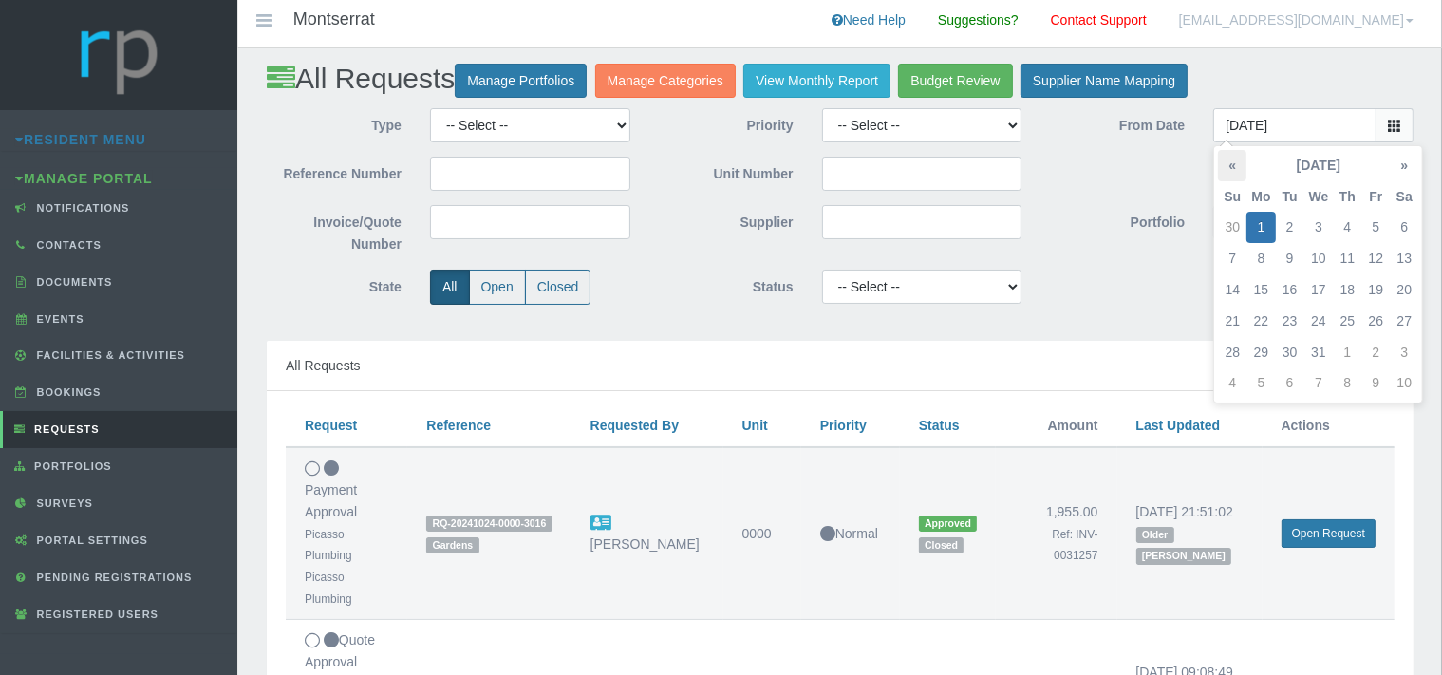
click at [1231, 166] on th "«" at bounding box center [1232, 165] width 28 height 31
click at [1399, 224] on td "1" at bounding box center [1403, 227] width 28 height 31
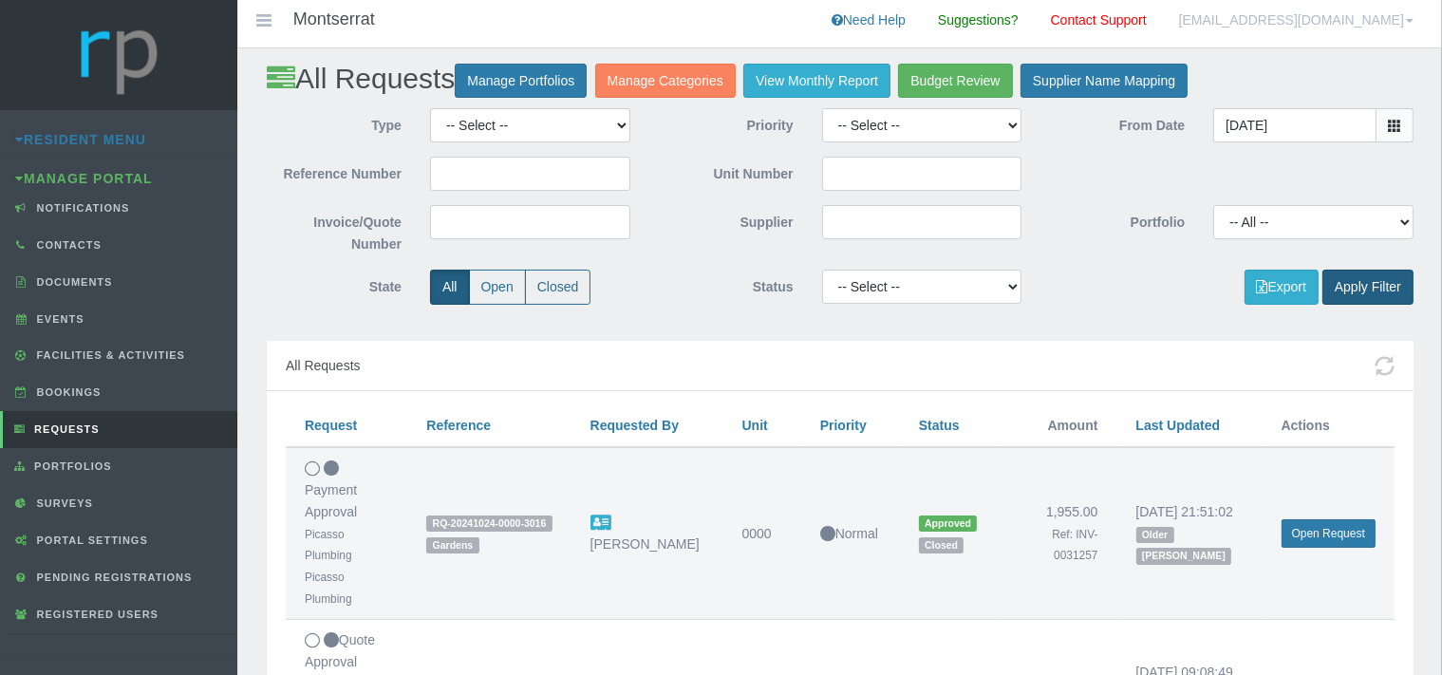
click at [1342, 287] on button "Apply Filter" at bounding box center [1367, 287] width 91 height 35
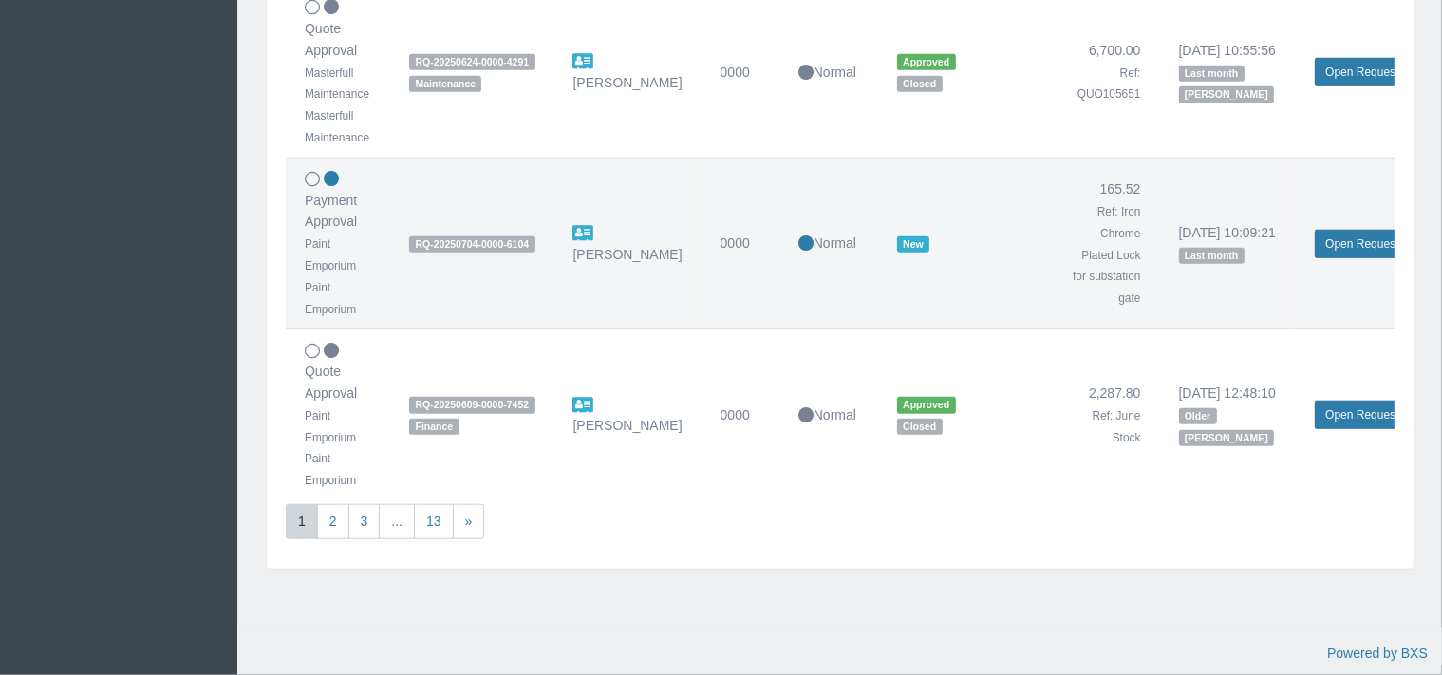
scroll to position [1673, 0]
click at [440, 504] on link "13" at bounding box center [434, 521] width 40 height 35
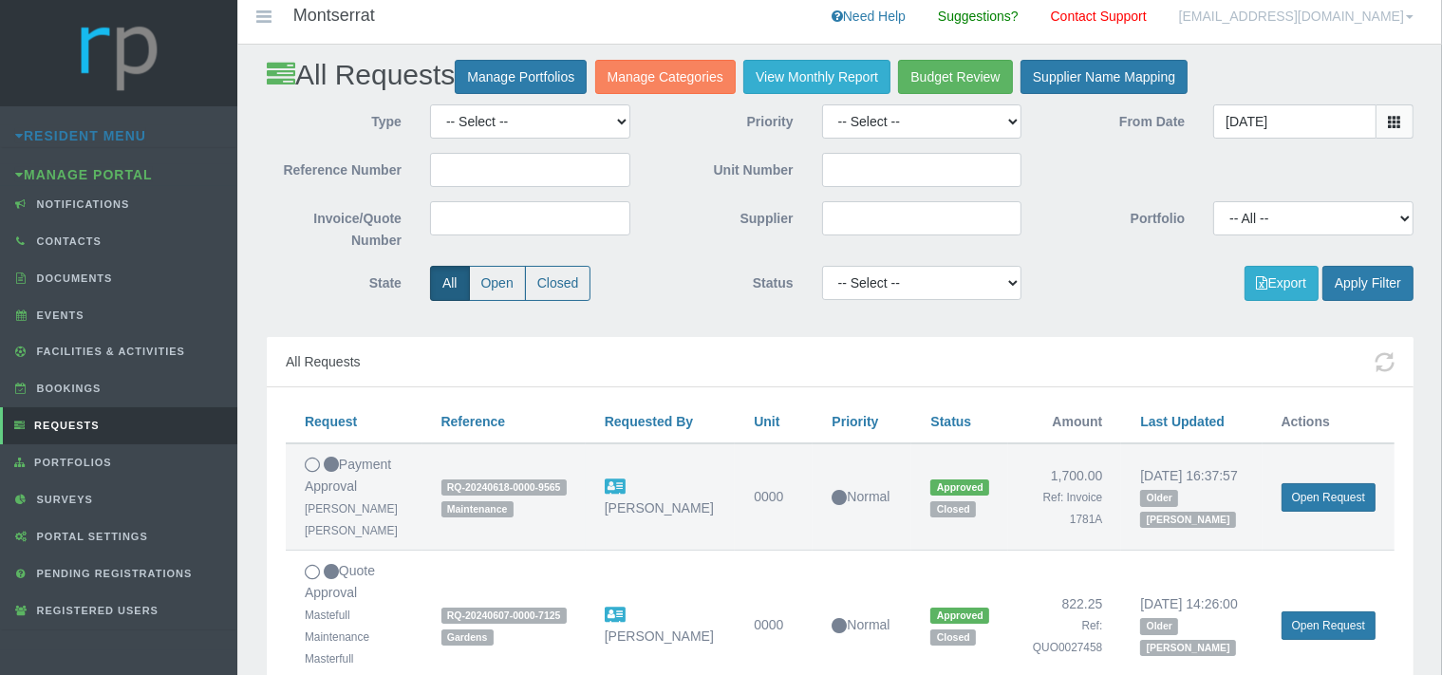
scroll to position [0, 0]
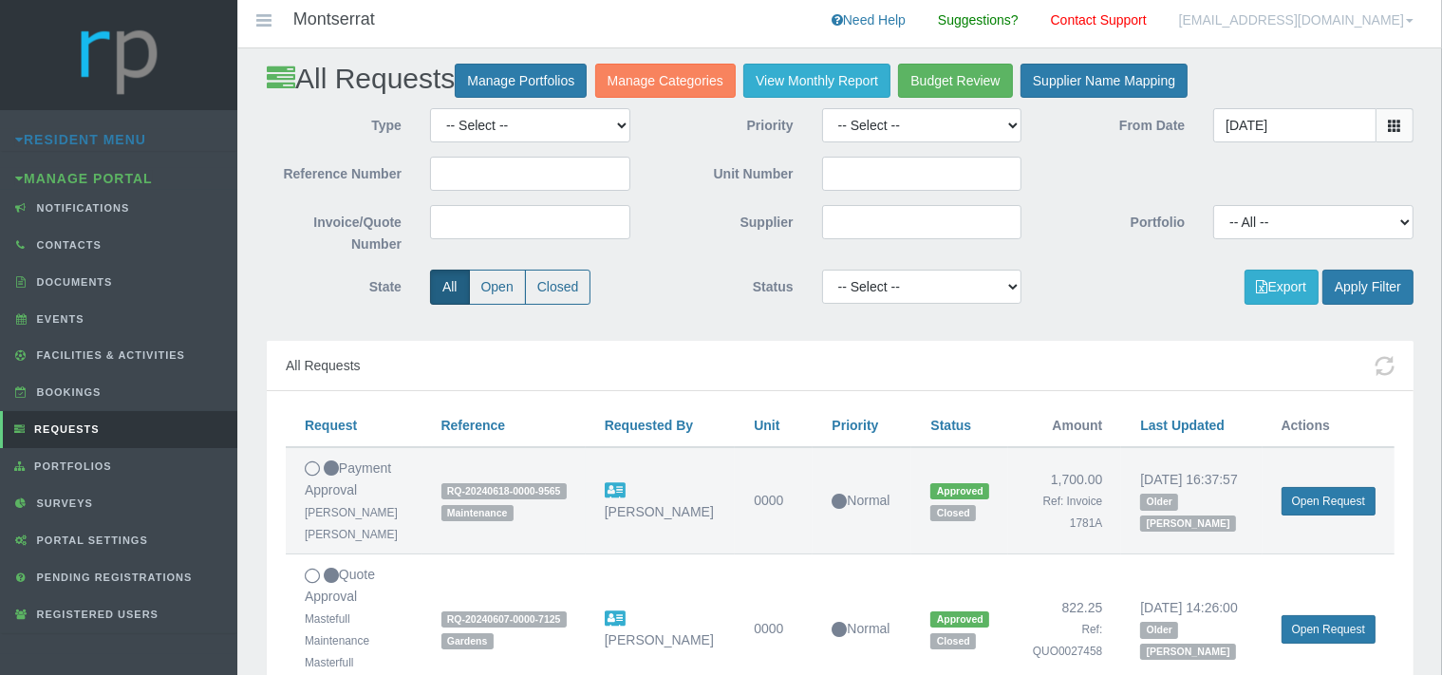
click at [1395, 120] on icon at bounding box center [1394, 125] width 13 height 13
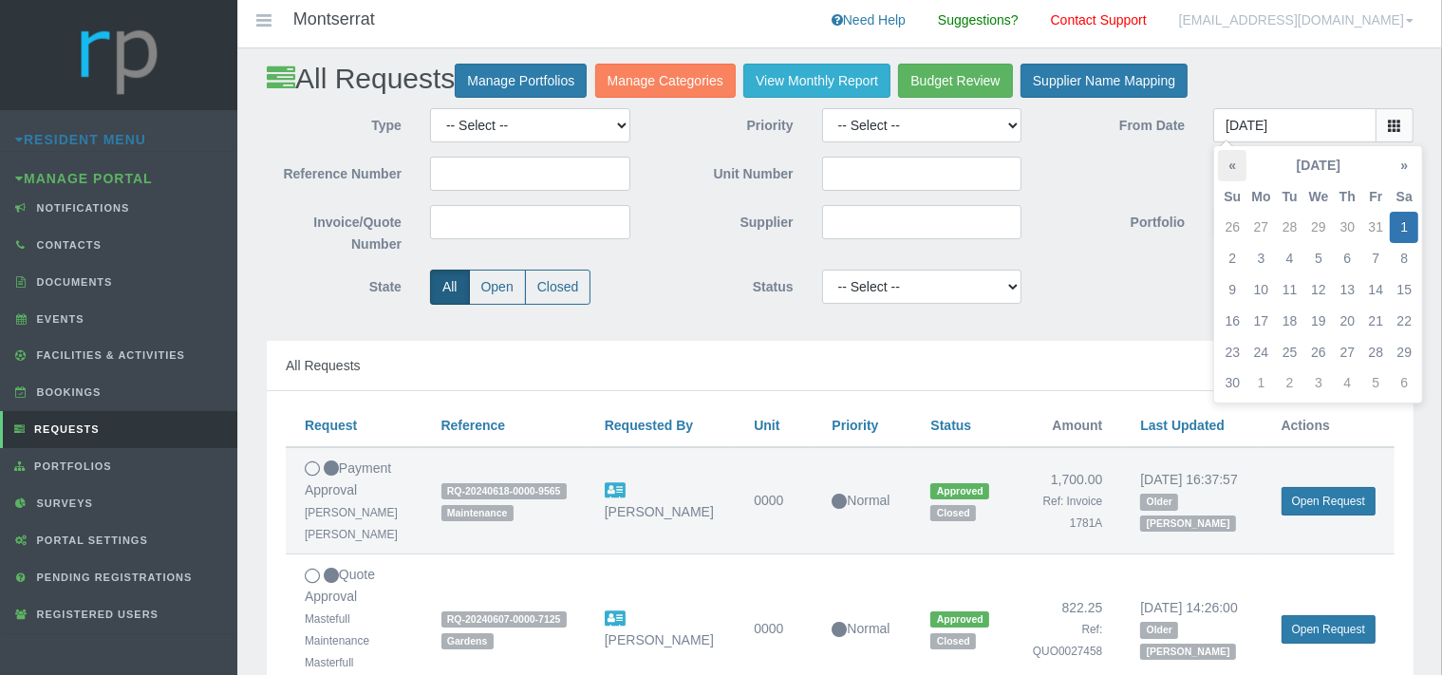
click at [1232, 165] on th "«" at bounding box center [1232, 165] width 28 height 31
click at [1318, 226] on td "1" at bounding box center [1318, 227] width 29 height 31
type input "[DATE]"
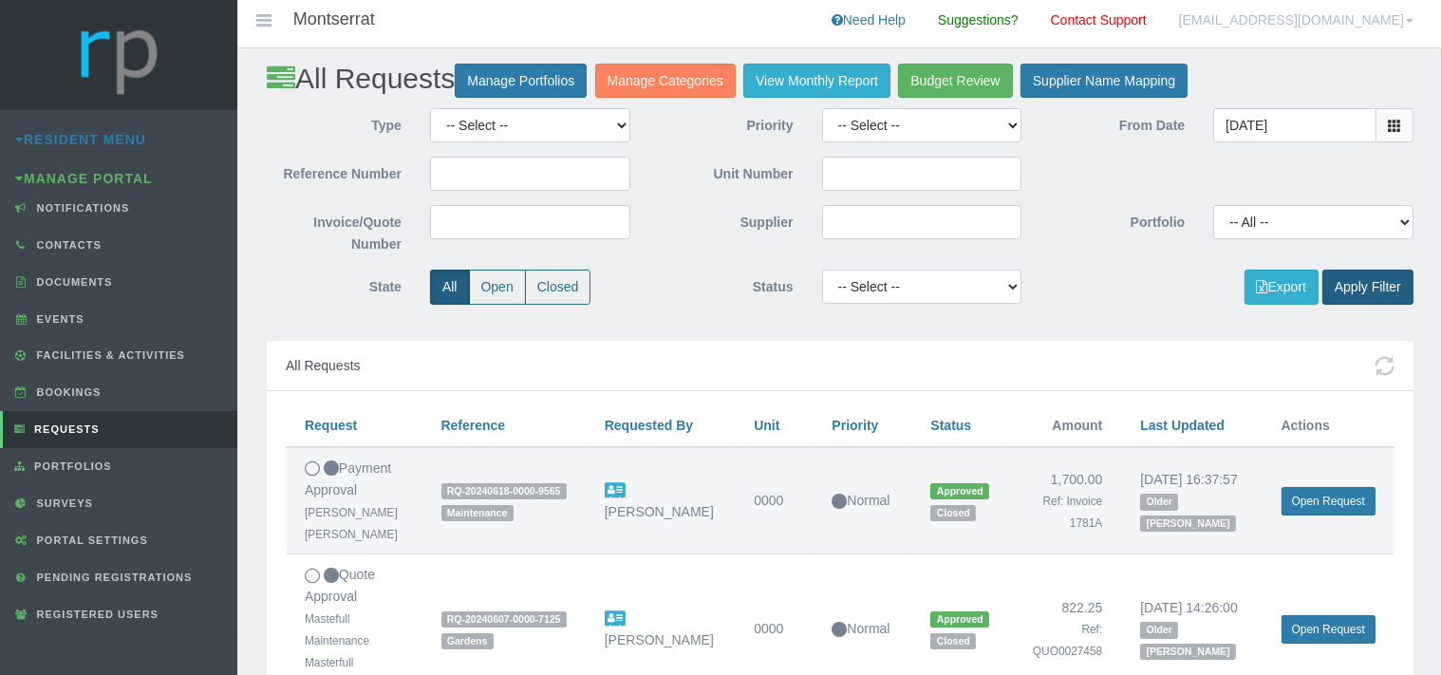
click at [1371, 287] on button "Apply Filter" at bounding box center [1367, 287] width 91 height 35
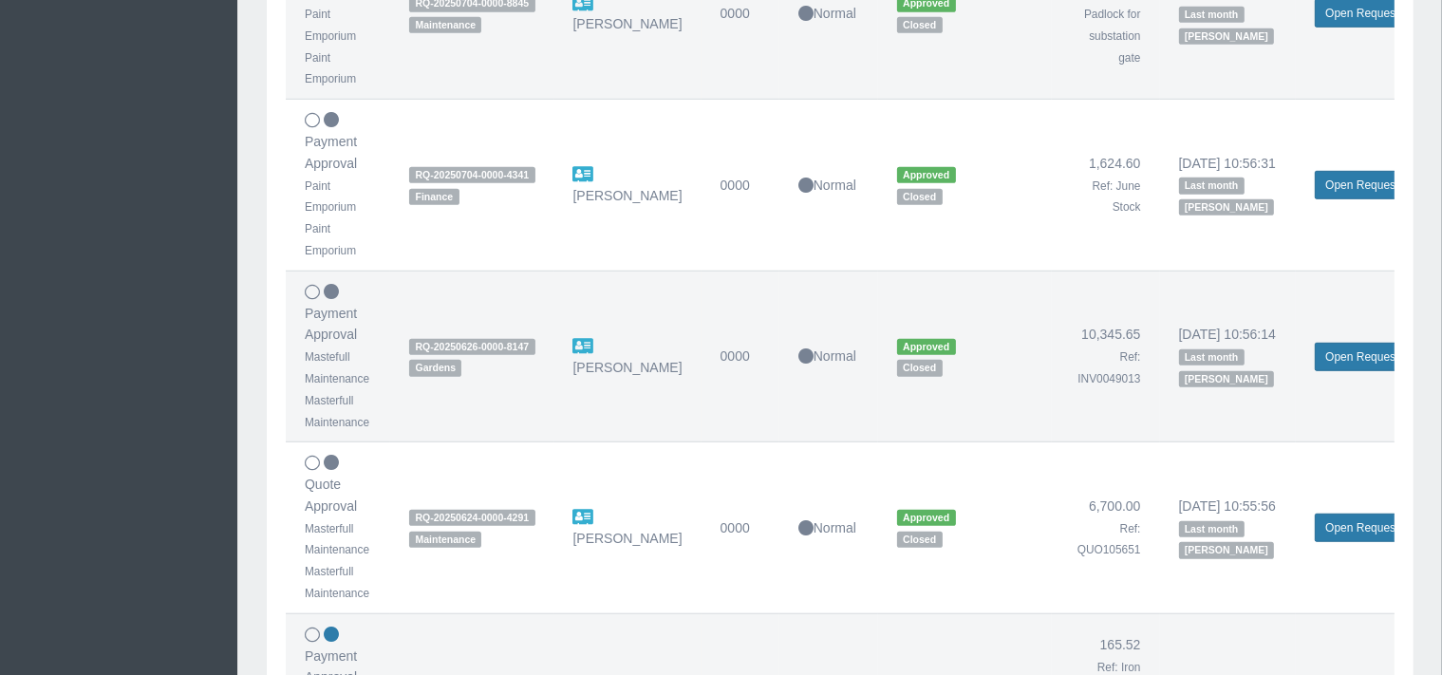
scroll to position [1673, 0]
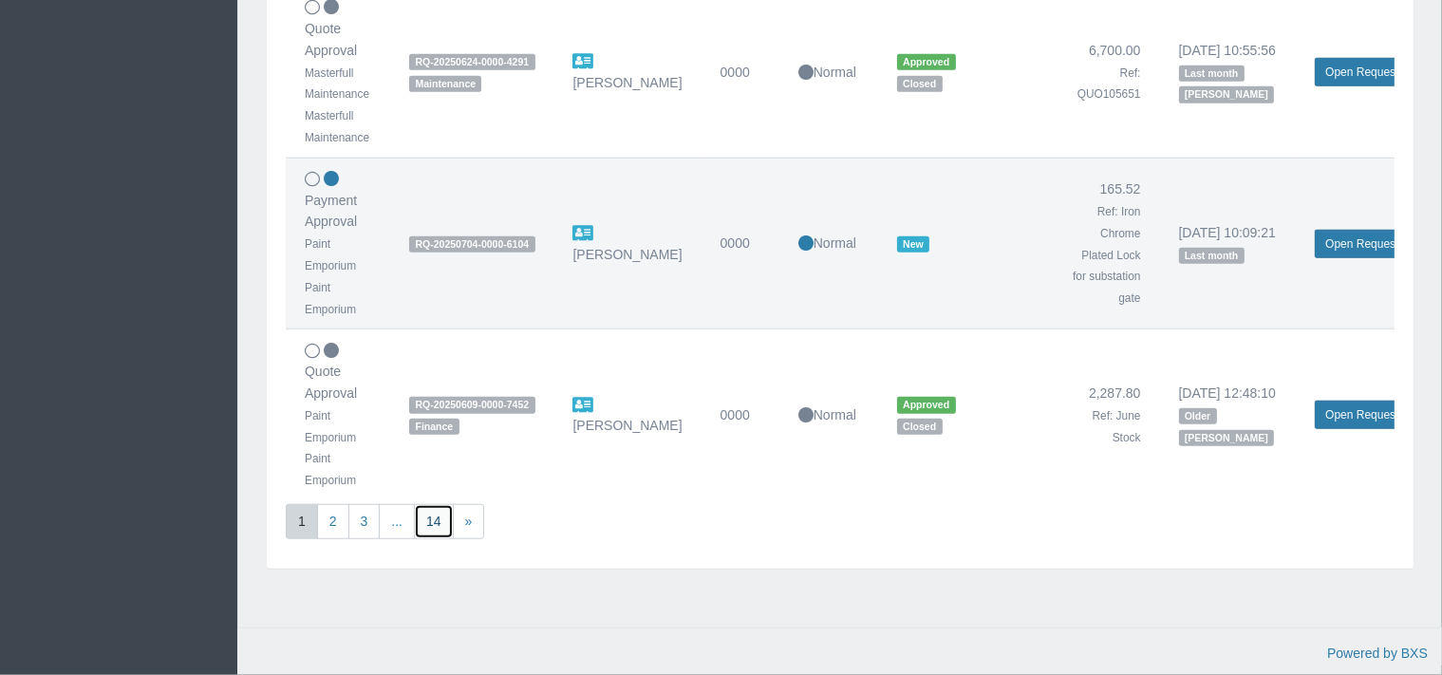
click at [437, 504] on link "14" at bounding box center [434, 521] width 40 height 35
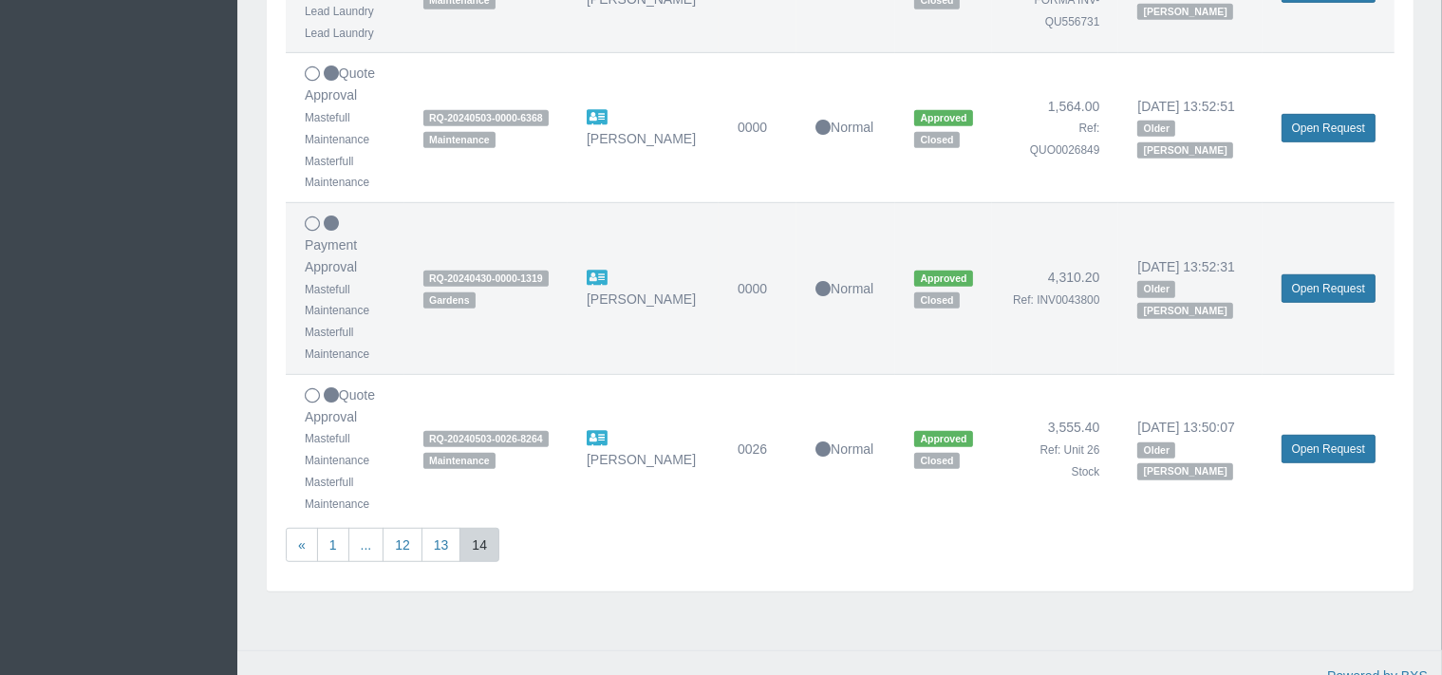
scroll to position [1142, 0]
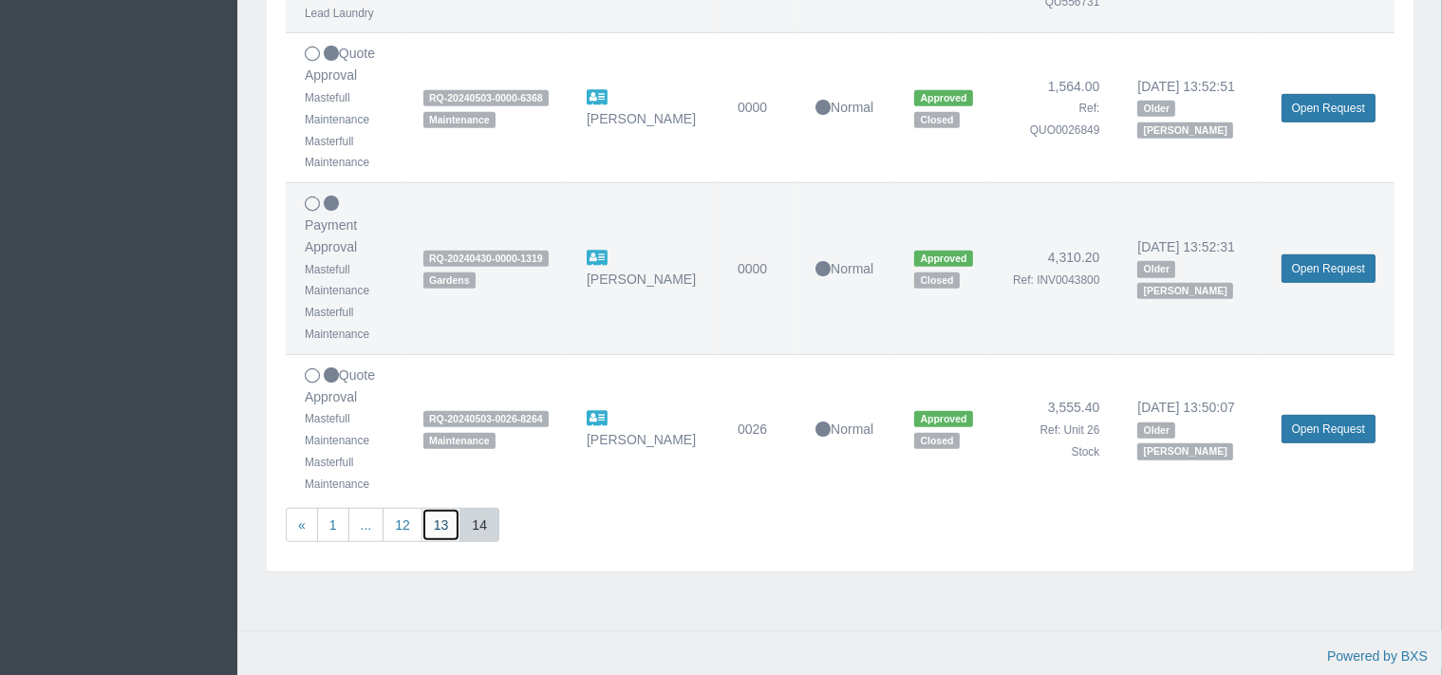
click at [451, 519] on link "13" at bounding box center [441, 525] width 40 height 35
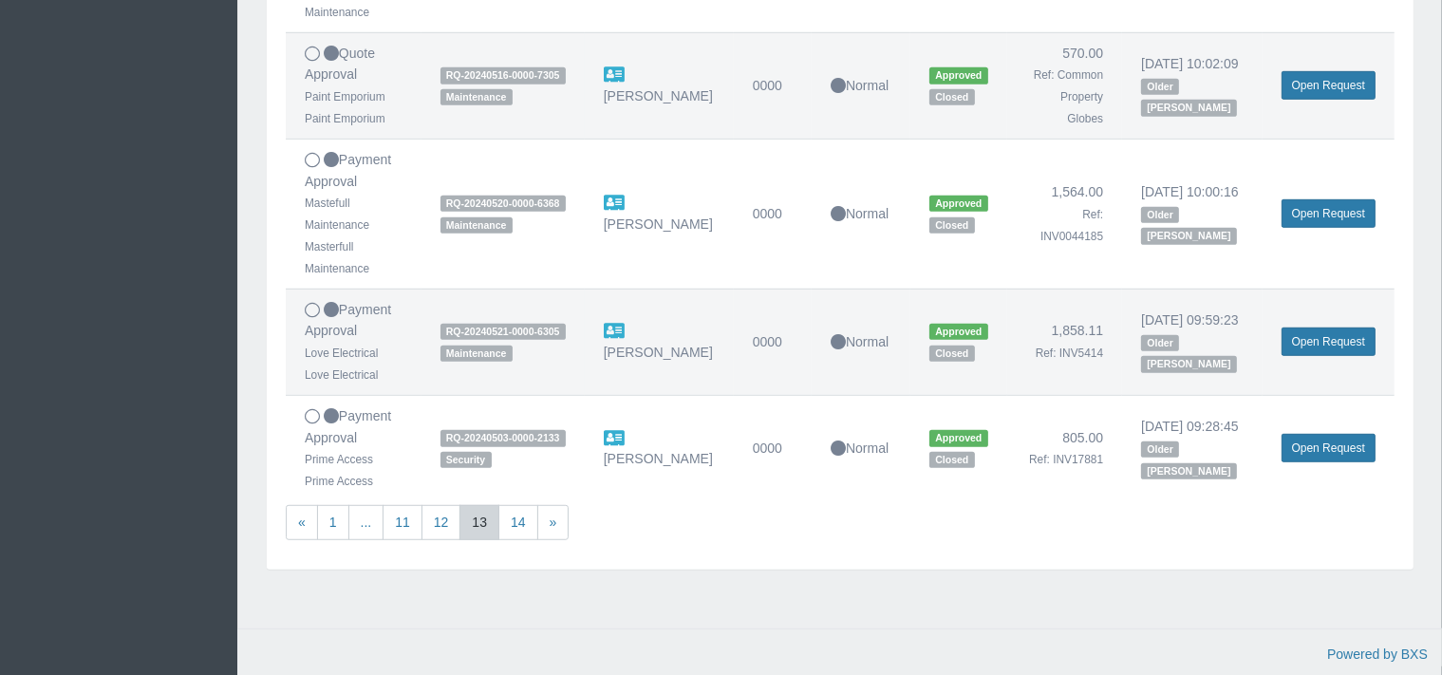
scroll to position [1311, 0]
click at [443, 520] on link "12" at bounding box center [441, 521] width 40 height 35
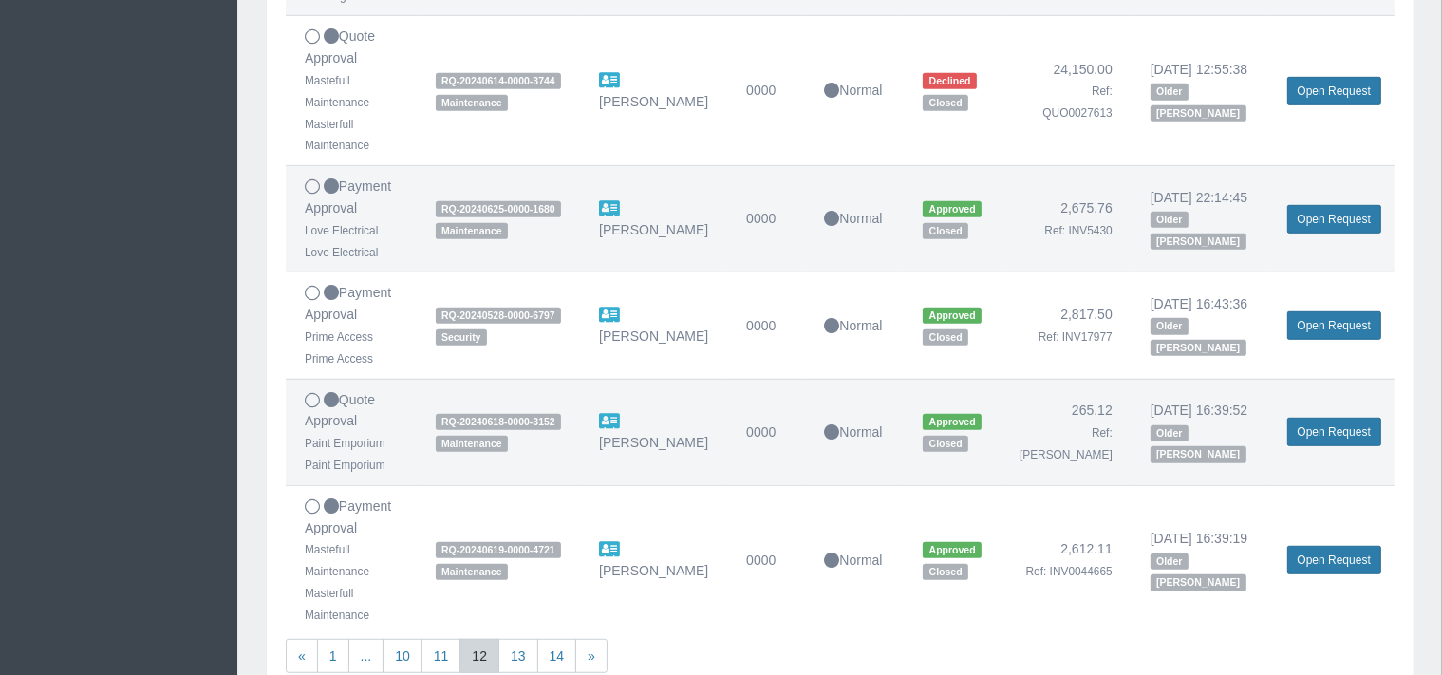
scroll to position [1102, 0]
